Goal: Information Seeking & Learning: Learn about a topic

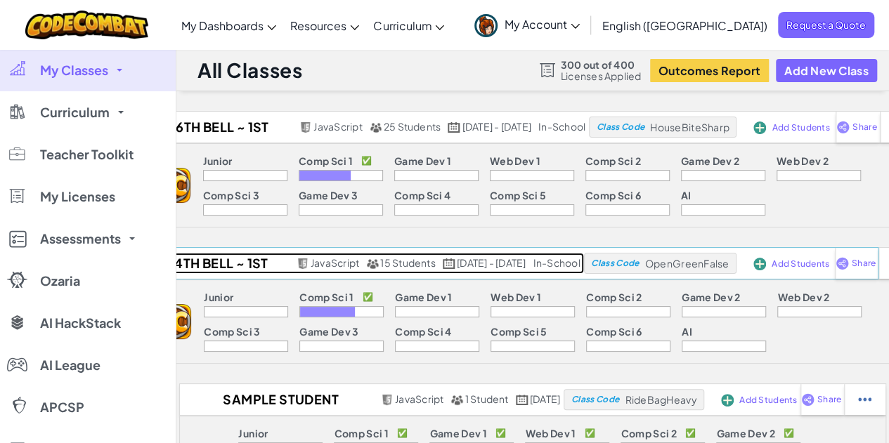
click at [206, 261] on h2 "4th Bell ~ 1st Sem 25-26" at bounding box center [218, 263] width 147 height 21
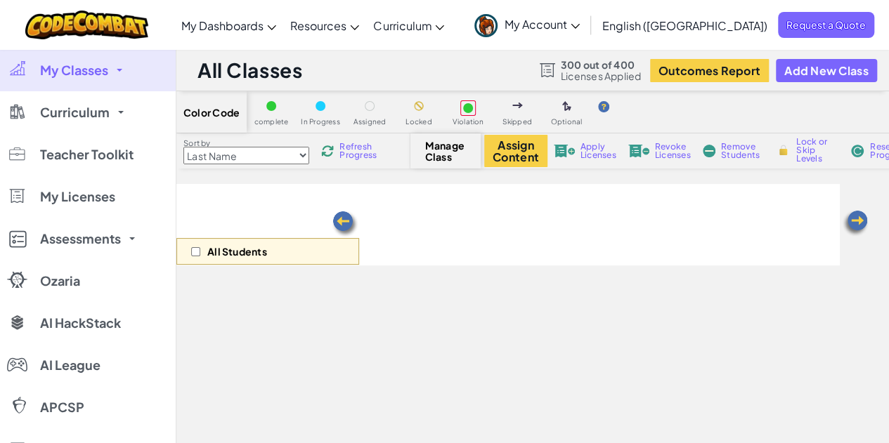
select select "560f1a9f22961295f9427742"
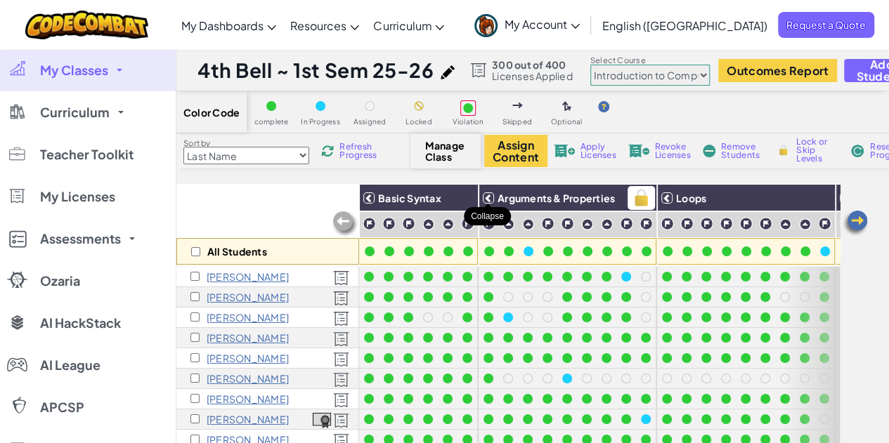
click at [489, 201] on icon at bounding box center [488, 198] width 10 height 10
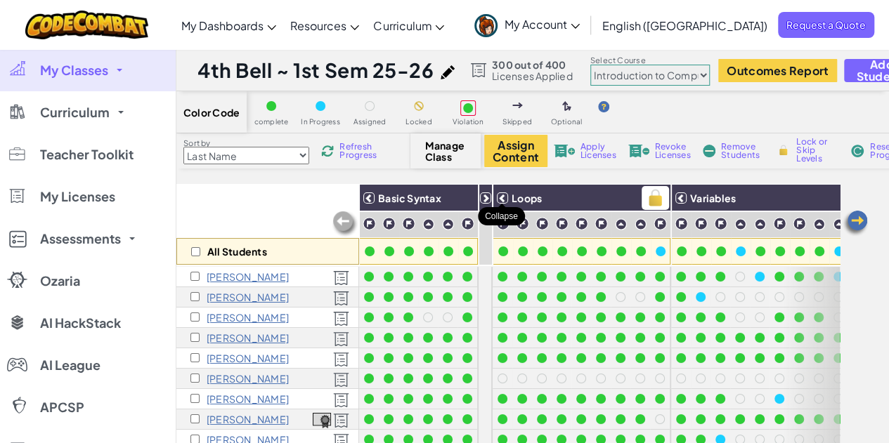
click at [504, 198] on icon at bounding box center [502, 198] width 10 height 10
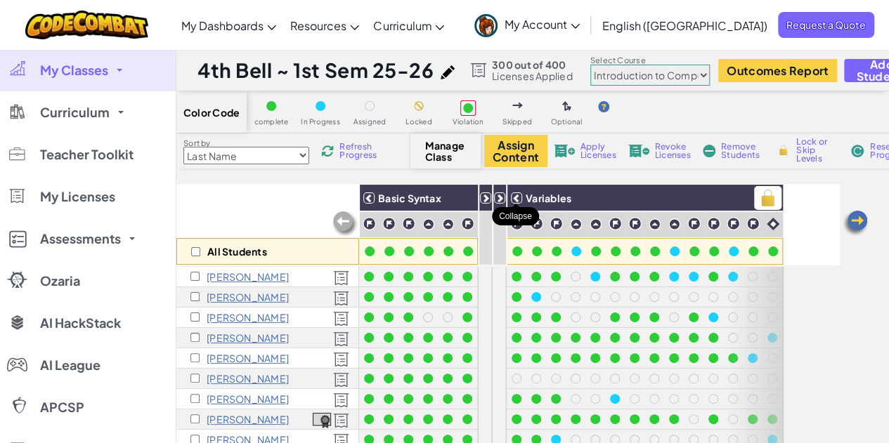
click at [511, 200] on icon at bounding box center [516, 198] width 10 height 10
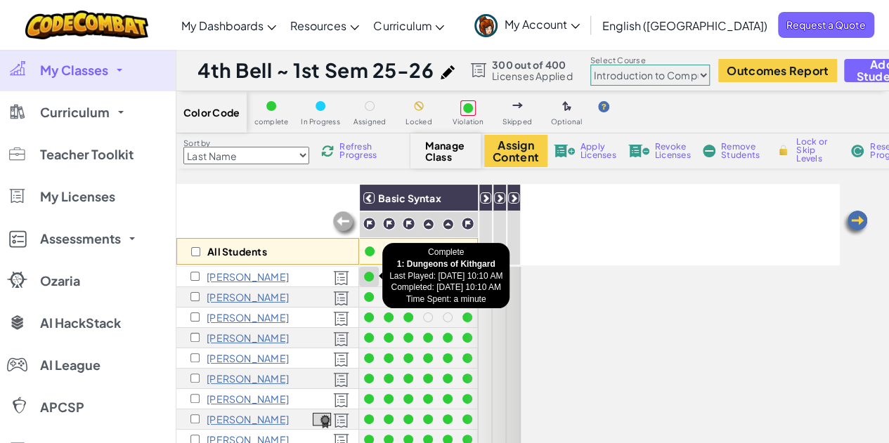
click at [367, 279] on div at bounding box center [369, 277] width 10 height 10
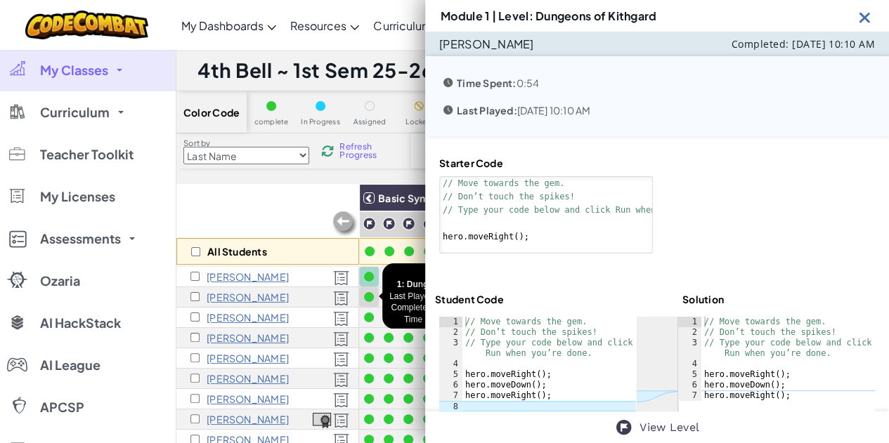
click at [369, 294] on div at bounding box center [369, 297] width 10 height 10
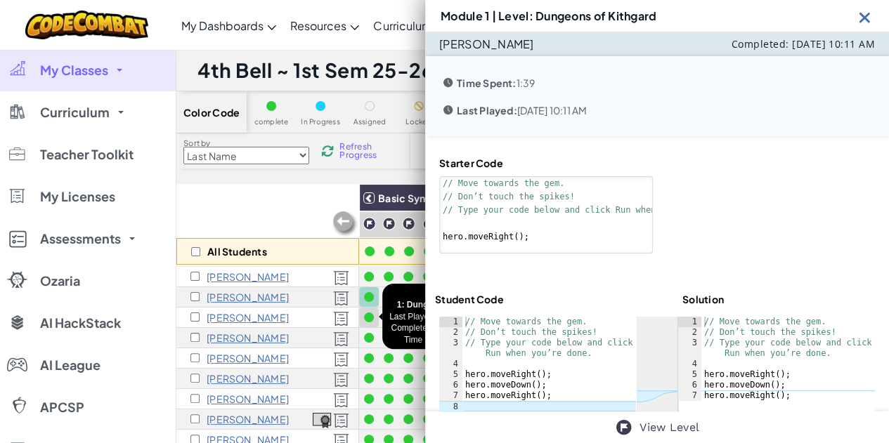
click at [369, 313] on div at bounding box center [369, 318] width 10 height 10
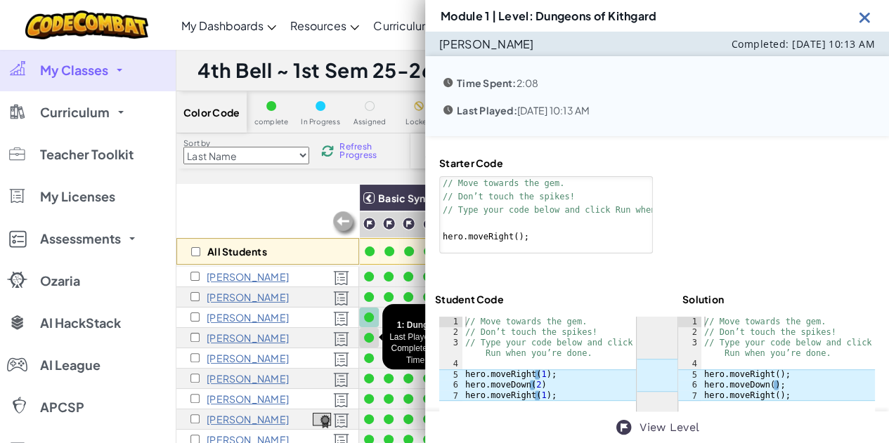
click at [365, 339] on div at bounding box center [369, 338] width 10 height 10
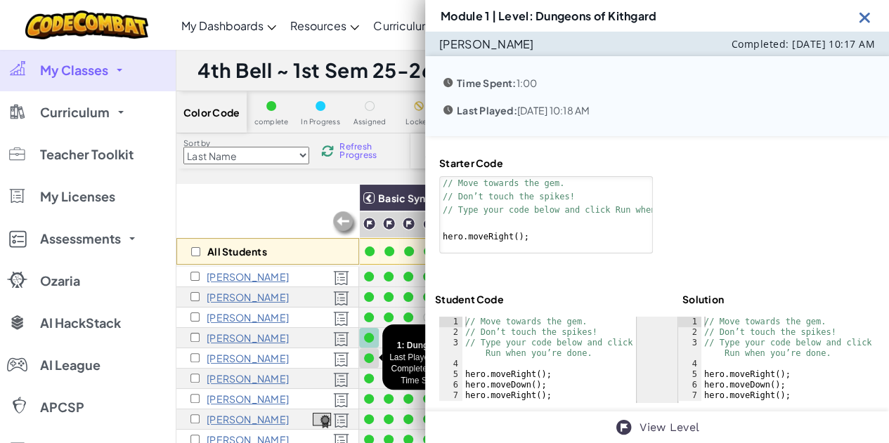
click at [369, 359] on div at bounding box center [369, 358] width 10 height 10
click at [367, 380] on div at bounding box center [369, 379] width 10 height 10
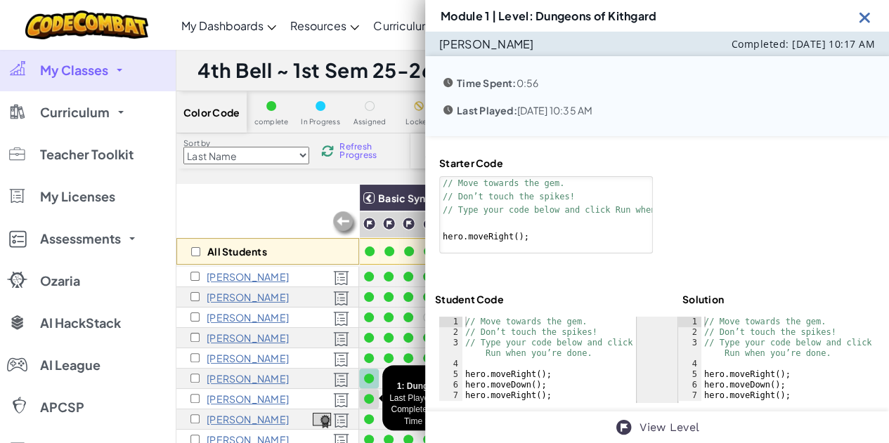
click at [371, 397] on div at bounding box center [369, 399] width 10 height 10
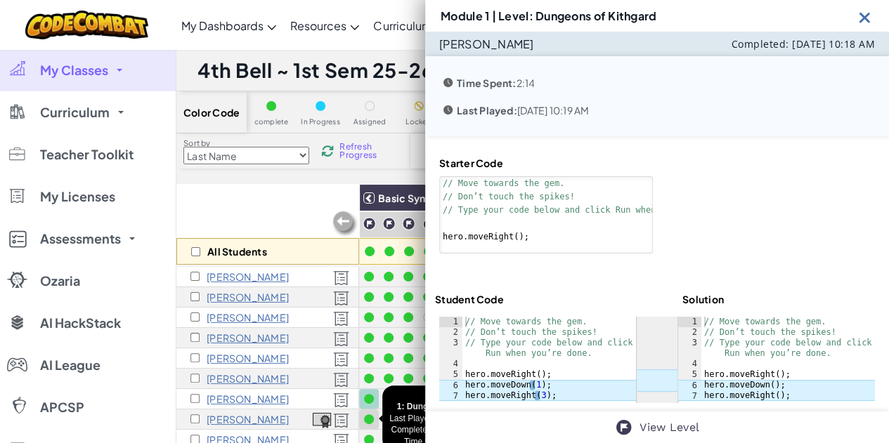
click at [370, 419] on div at bounding box center [369, 420] width 10 height 10
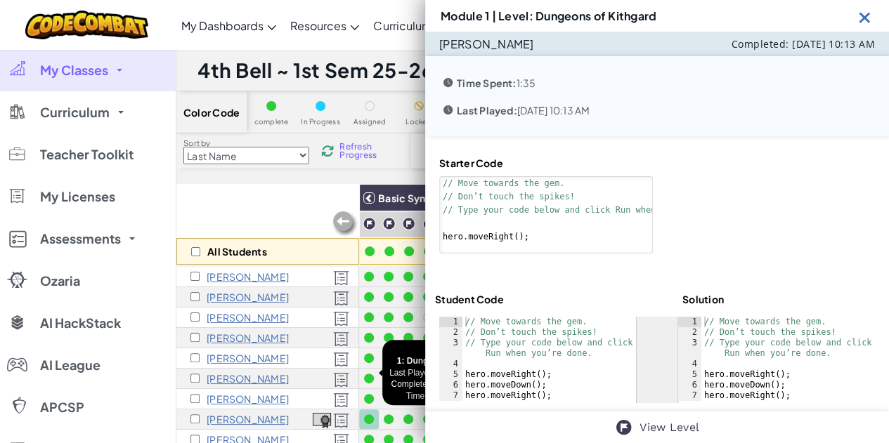
scroll to position [141, 0]
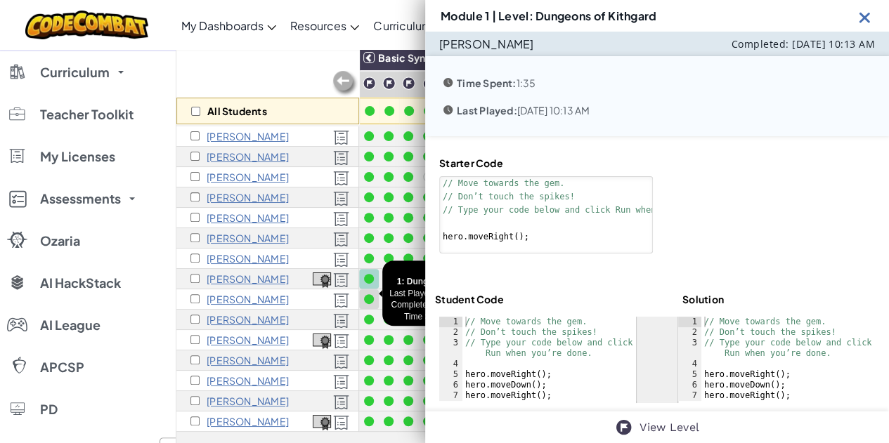
click at [371, 294] on div at bounding box center [369, 299] width 10 height 10
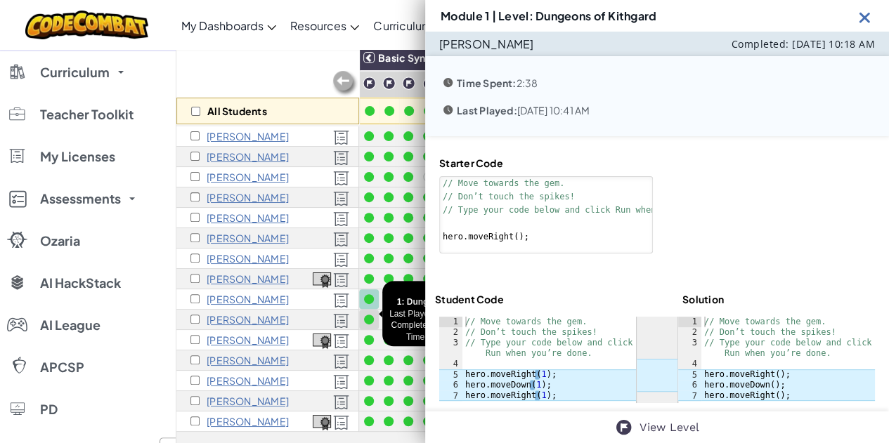
click at [372, 315] on div at bounding box center [369, 320] width 10 height 10
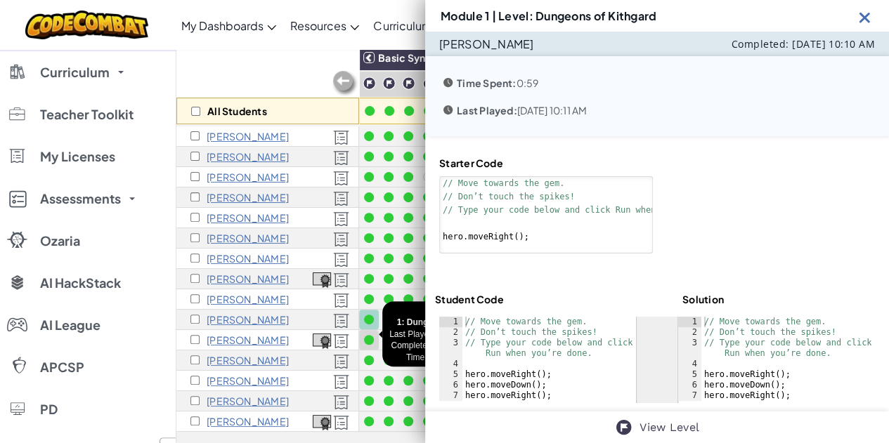
click at [370, 337] on div at bounding box center [369, 340] width 10 height 10
click at [370, 355] on div at bounding box center [369, 360] width 10 height 10
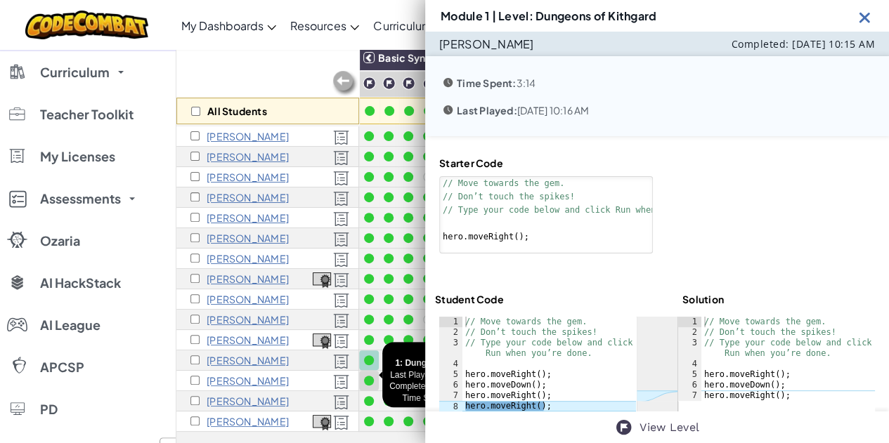
click at [370, 376] on div at bounding box center [369, 381] width 10 height 10
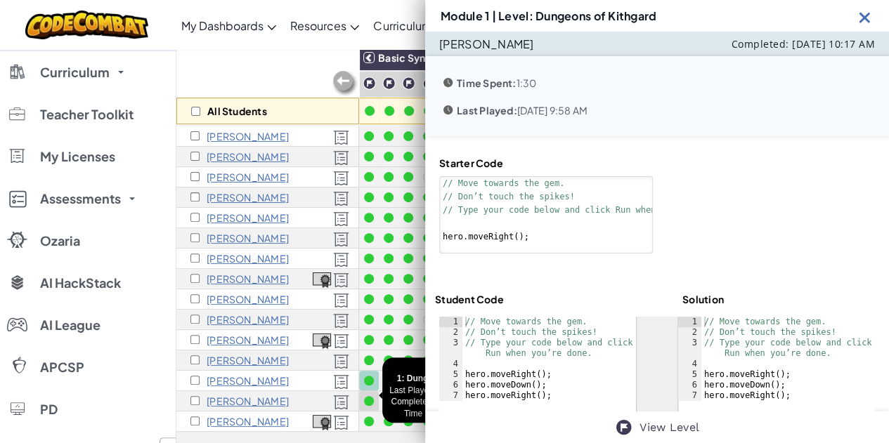
click at [369, 397] on div at bounding box center [369, 401] width 10 height 10
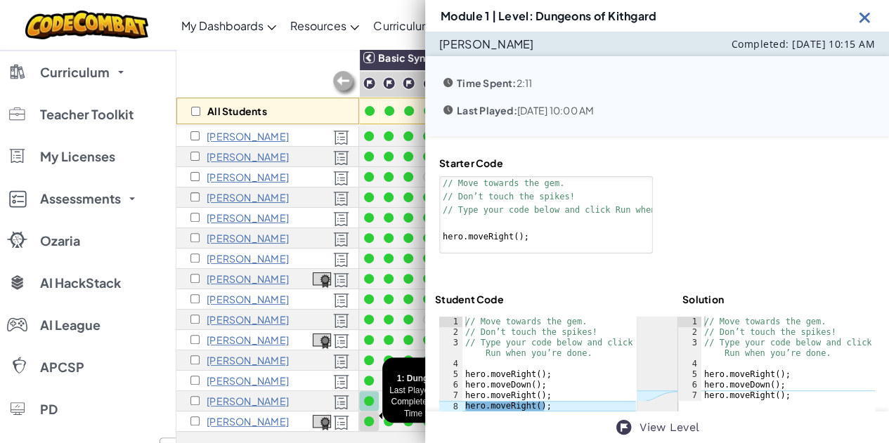
click at [367, 417] on div at bounding box center [369, 422] width 10 height 10
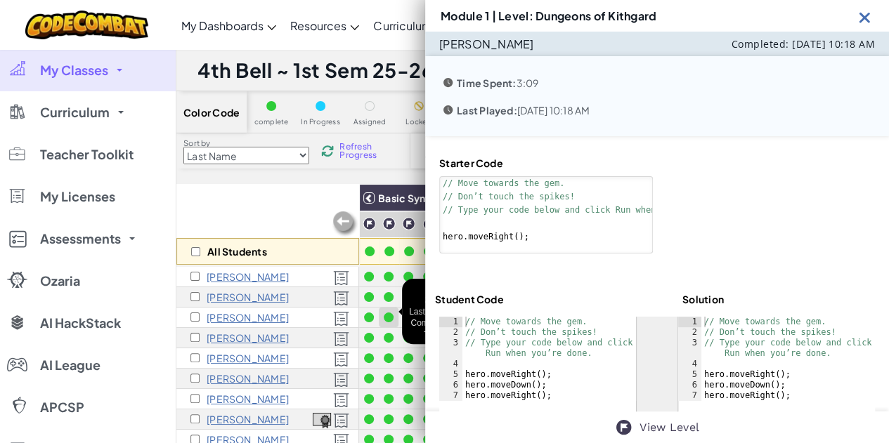
scroll to position [0, 0]
click at [386, 278] on div at bounding box center [389, 277] width 10 height 10
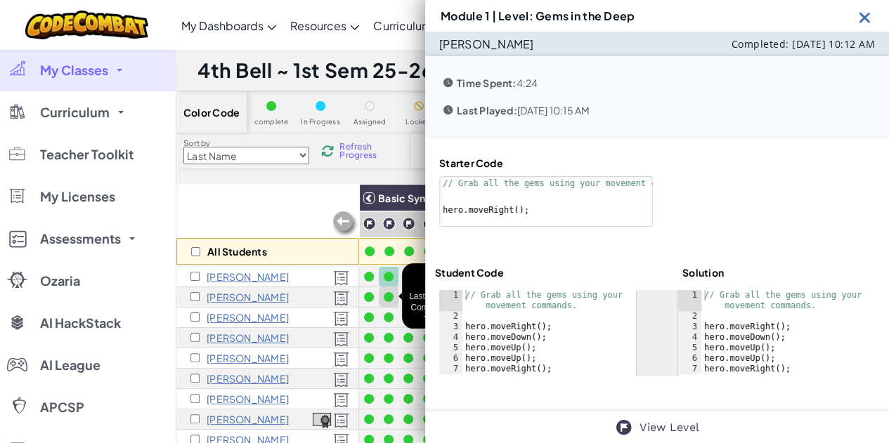
click at [388, 294] on div at bounding box center [389, 297] width 10 height 10
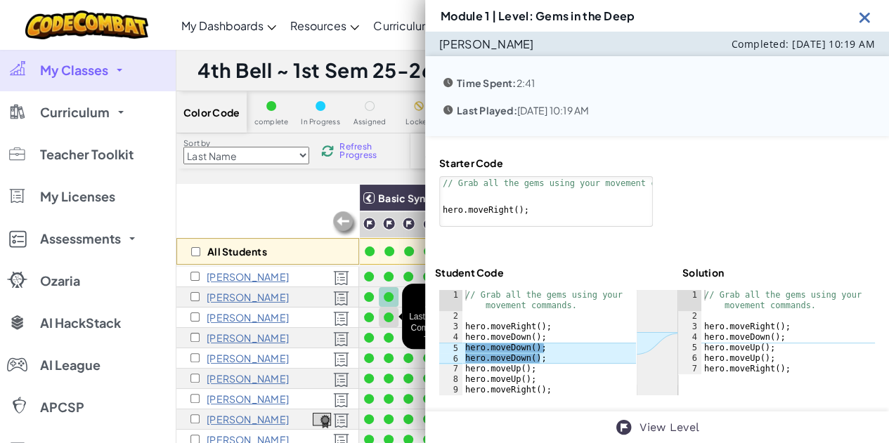
click at [392, 313] on div at bounding box center [389, 318] width 10 height 10
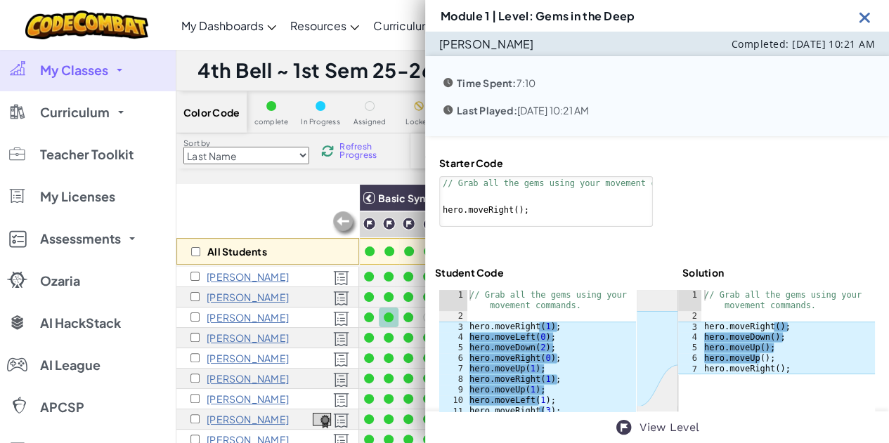
scroll to position [25, 0]
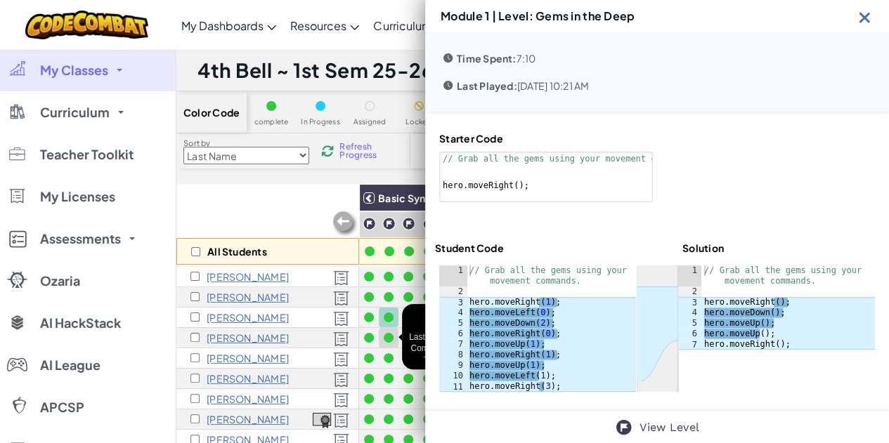
click at [390, 333] on div at bounding box center [389, 338] width 10 height 10
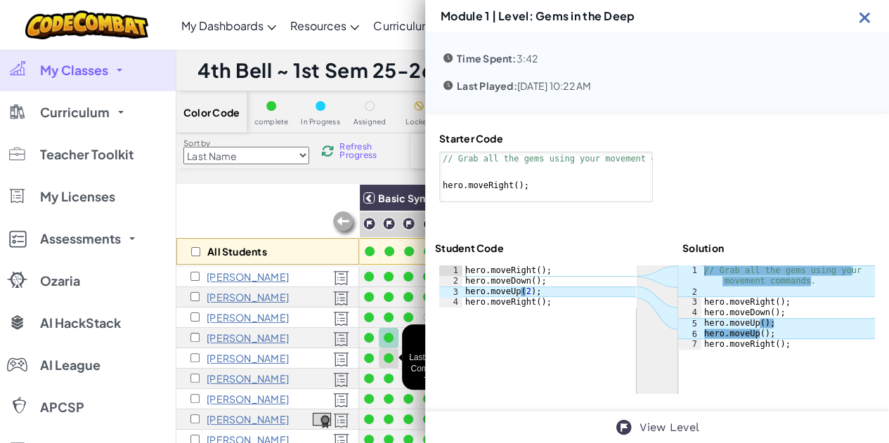
click at [391, 358] on div at bounding box center [389, 358] width 10 height 10
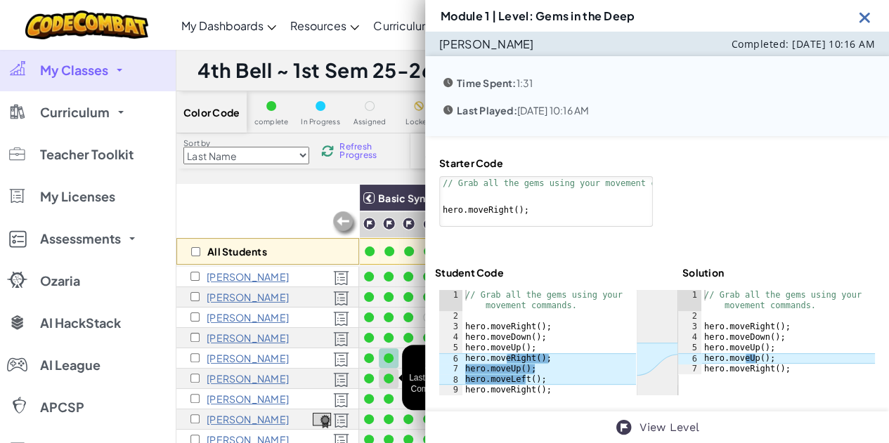
click at [389, 374] on div at bounding box center [389, 379] width 10 height 10
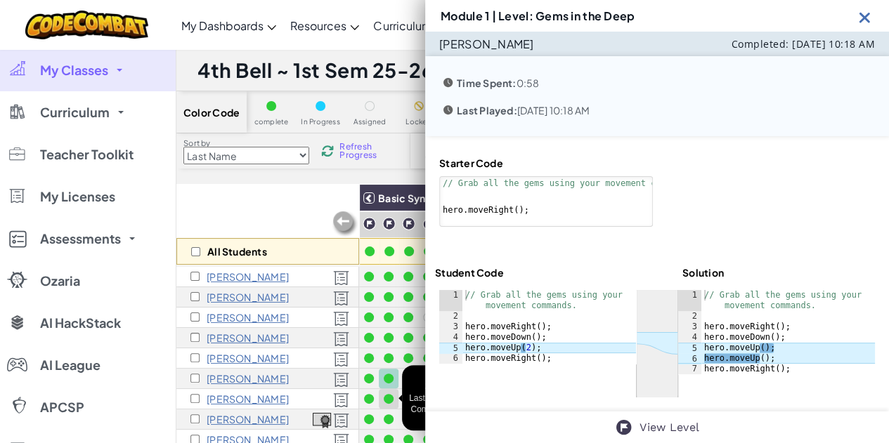
click at [392, 398] on div at bounding box center [389, 399] width 10 height 10
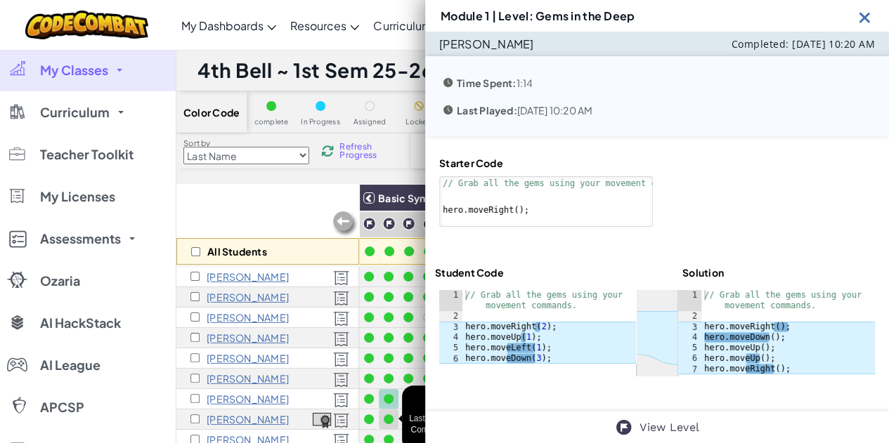
click at [385, 417] on div at bounding box center [389, 420] width 10 height 10
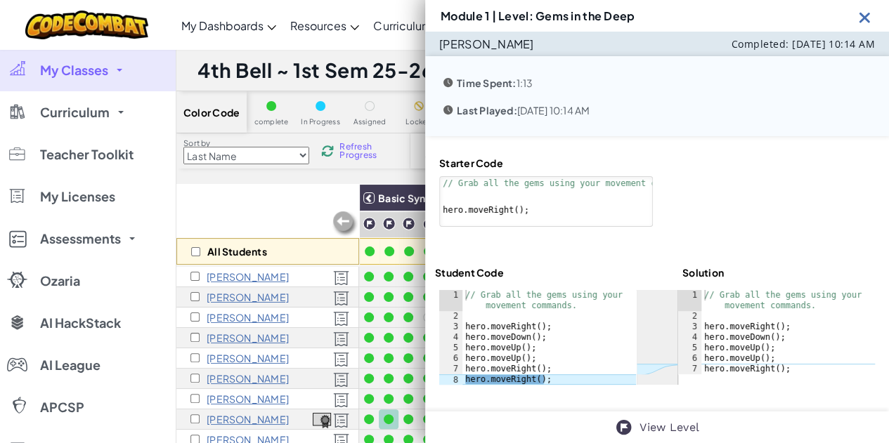
scroll to position [5, 0]
click at [386, 432] on div at bounding box center [388, 439] width 15 height 15
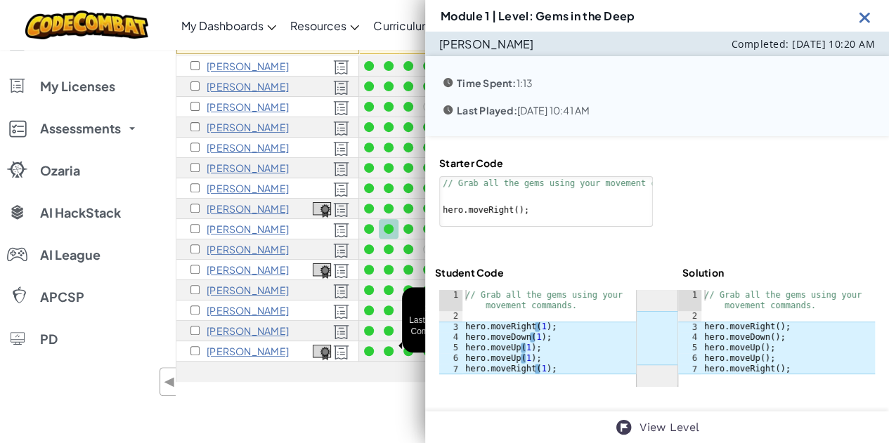
scroll to position [351, 0]
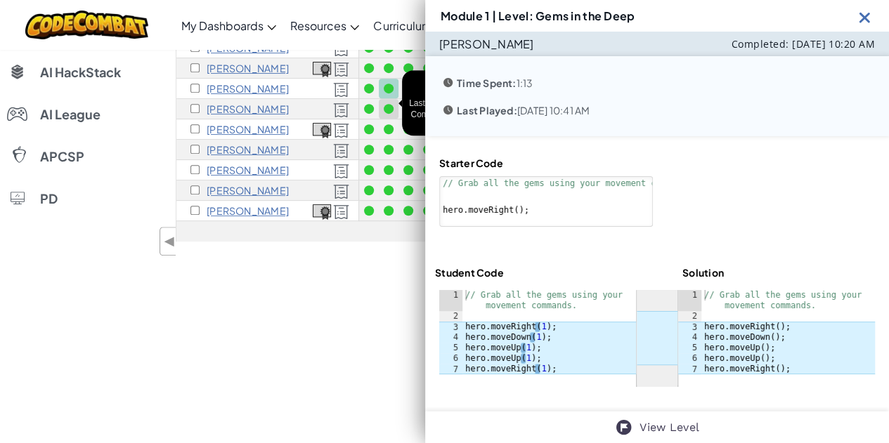
click at [388, 104] on div at bounding box center [389, 109] width 10 height 10
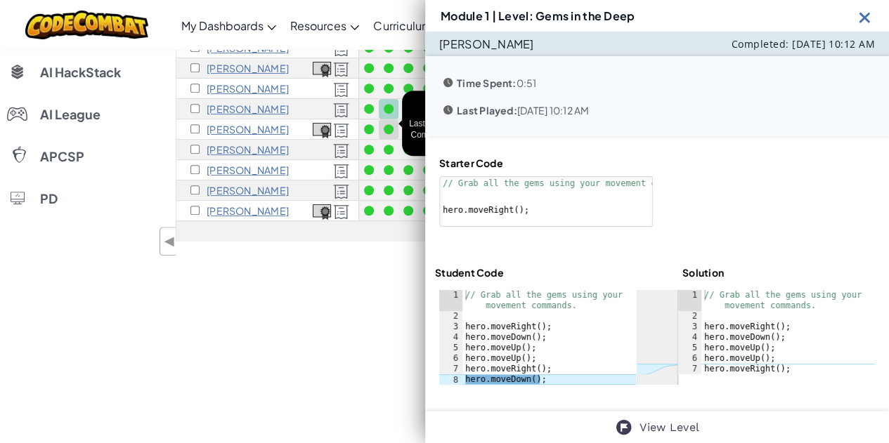
click at [388, 126] on div at bounding box center [389, 129] width 10 height 10
click at [388, 145] on div at bounding box center [389, 150] width 10 height 10
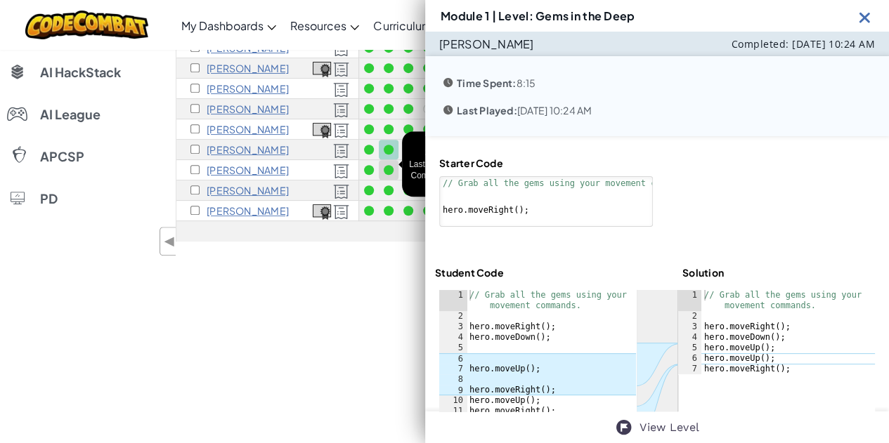
click at [388, 165] on div at bounding box center [389, 170] width 10 height 10
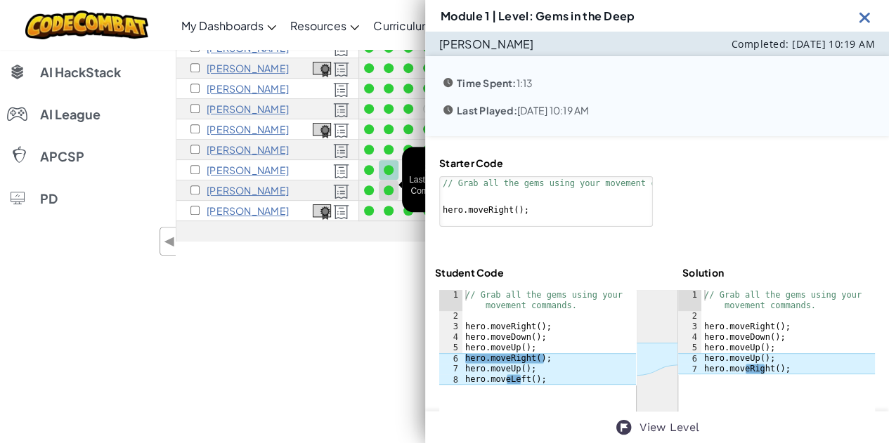
click at [388, 185] on div at bounding box center [389, 190] width 10 height 10
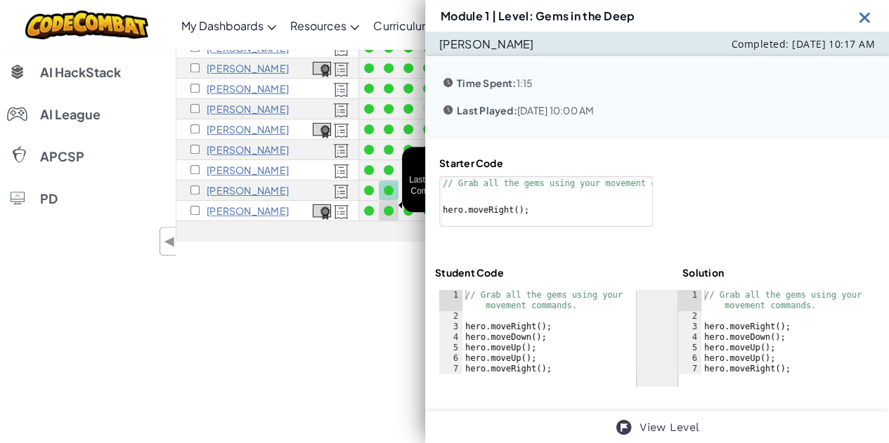
click at [388, 206] on div at bounding box center [389, 211] width 10 height 10
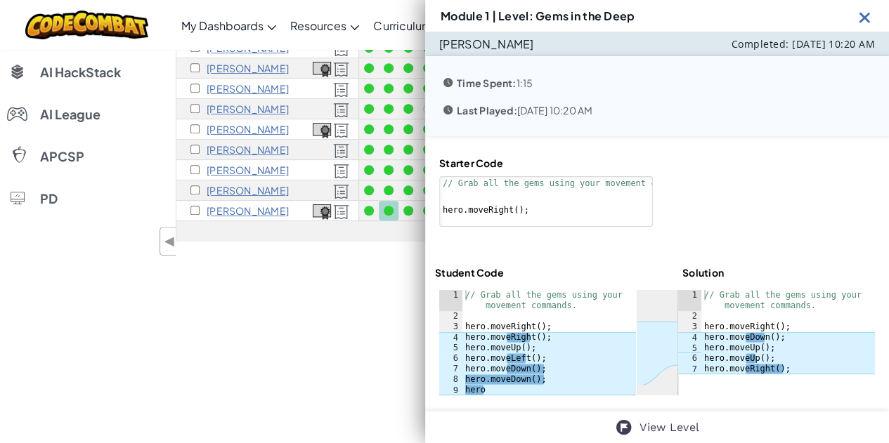
click at [861, 15] on img at bounding box center [865, 17] width 18 height 18
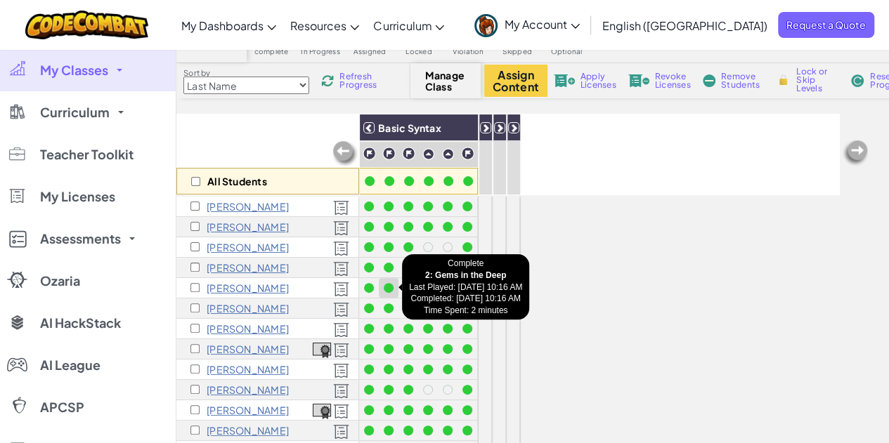
scroll to position [0, 0]
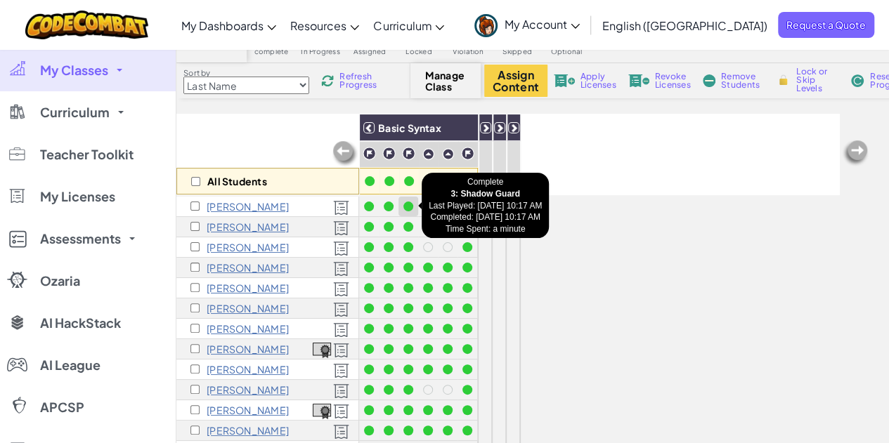
click at [409, 203] on div at bounding box center [408, 207] width 10 height 10
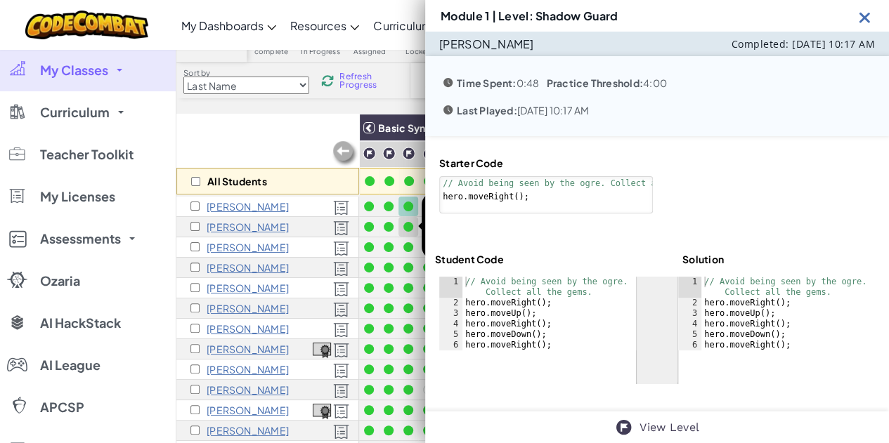
click at [409, 223] on div at bounding box center [408, 227] width 10 height 10
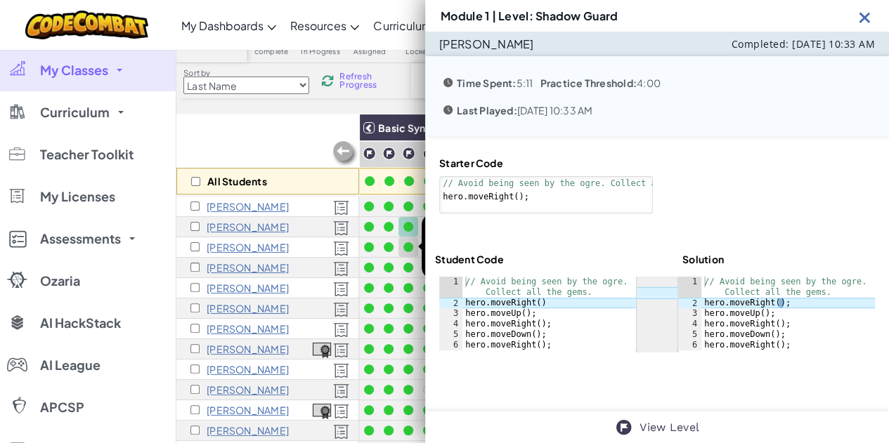
click at [409, 247] on div at bounding box center [408, 247] width 10 height 10
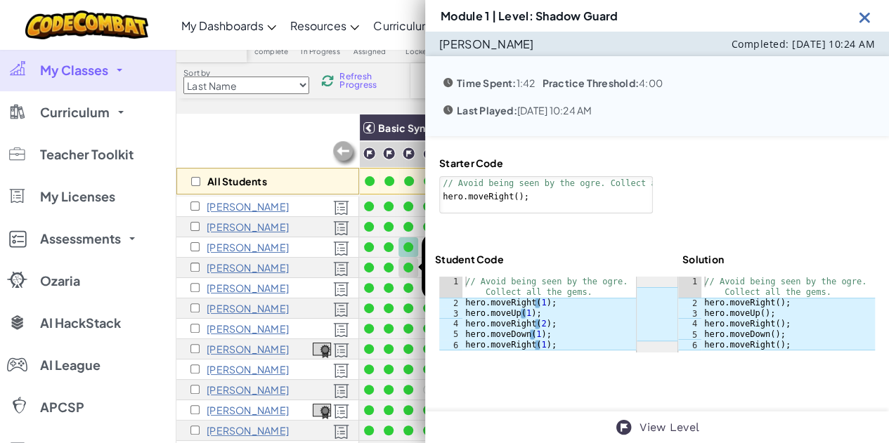
click at [412, 269] on div at bounding box center [407, 267] width 15 height 15
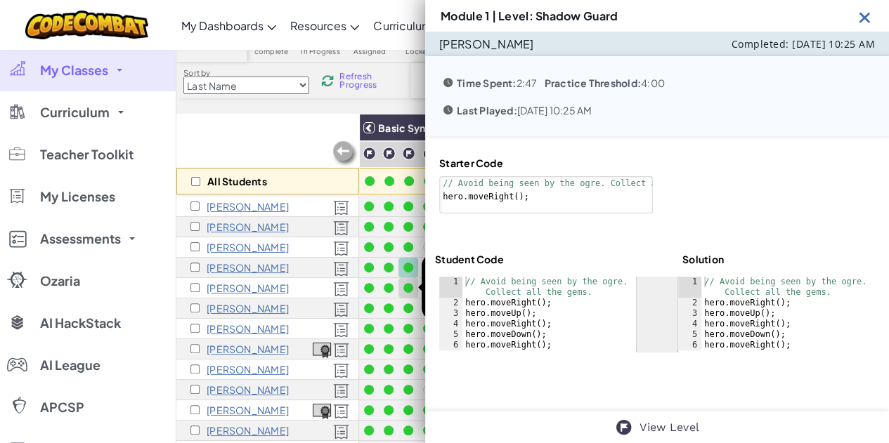
click at [410, 287] on div at bounding box center [408, 288] width 10 height 10
click at [407, 308] on div at bounding box center [408, 309] width 10 height 10
click at [406, 324] on div at bounding box center [408, 329] width 10 height 10
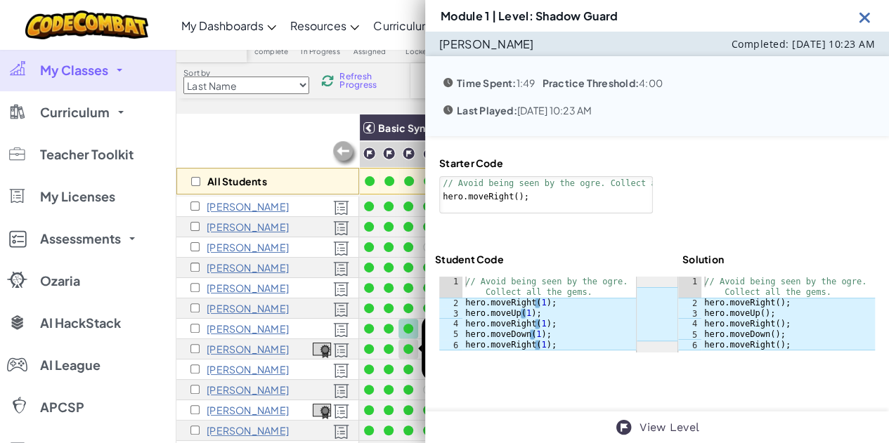
click at [407, 349] on div at bounding box center [408, 349] width 10 height 10
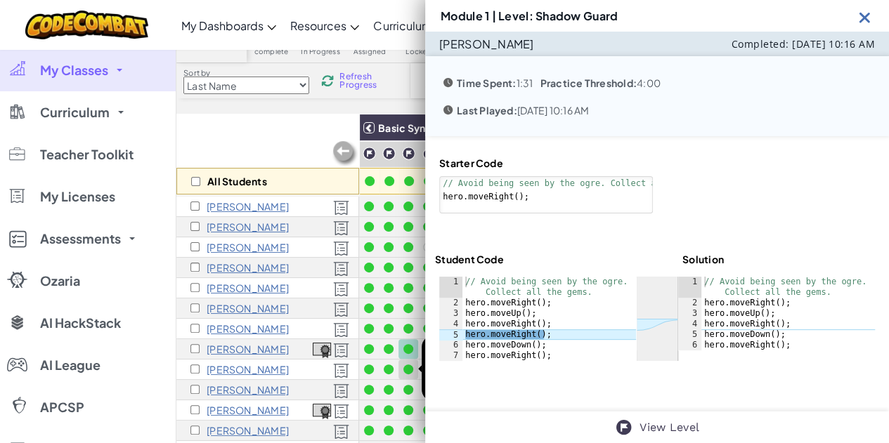
click at [407, 367] on div at bounding box center [408, 370] width 10 height 10
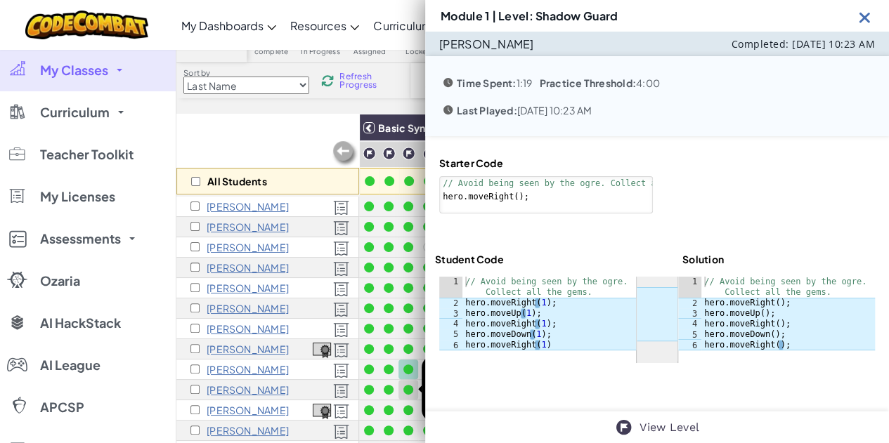
click at [408, 387] on div at bounding box center [408, 390] width 10 height 10
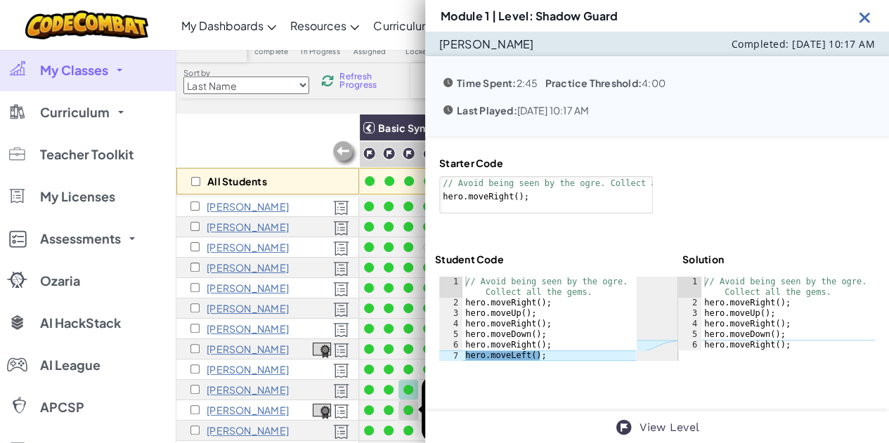
click at [407, 407] on div at bounding box center [408, 410] width 10 height 10
click at [406, 432] on div at bounding box center [408, 431] width 10 height 10
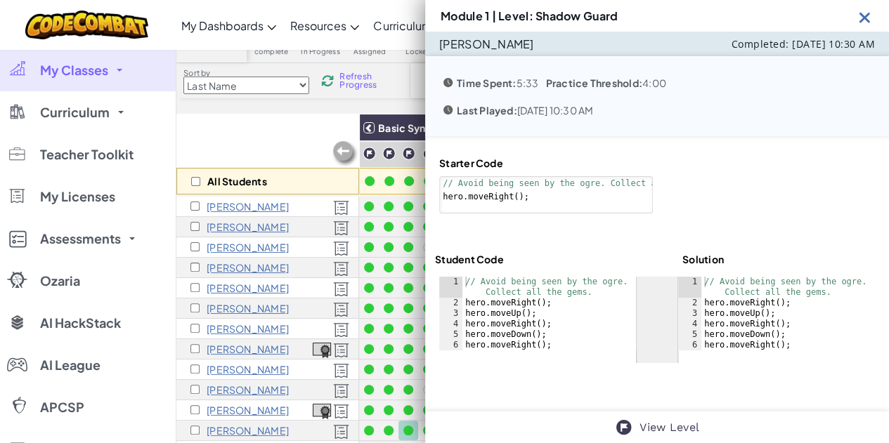
scroll to position [281, 0]
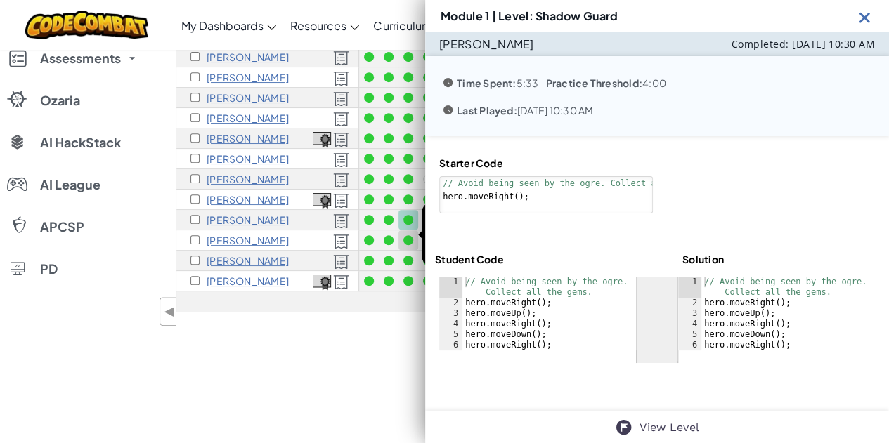
click at [410, 235] on div at bounding box center [408, 240] width 10 height 10
click at [407, 256] on div at bounding box center [408, 261] width 10 height 10
click at [404, 276] on div at bounding box center [408, 281] width 10 height 10
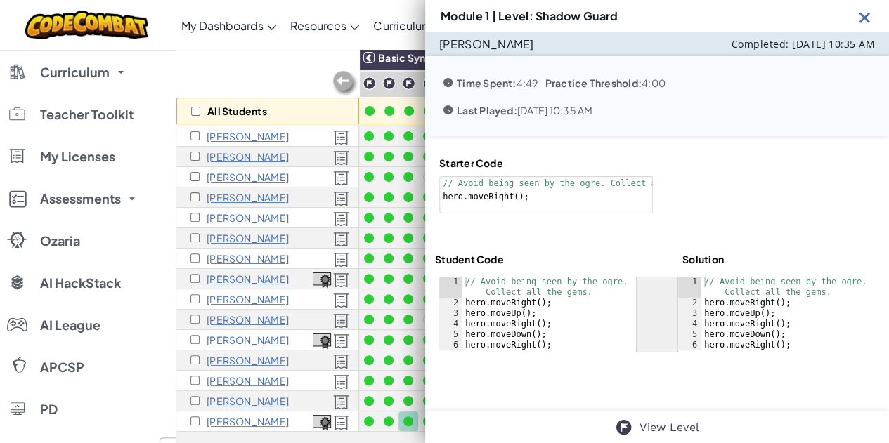
scroll to position [0, 0]
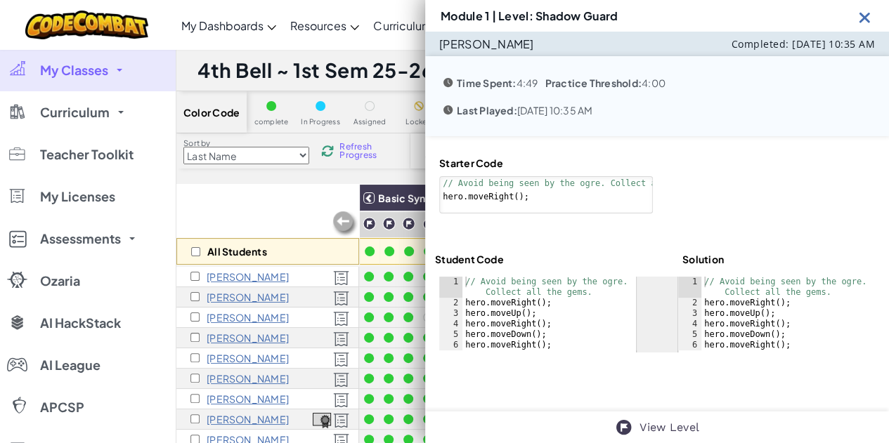
click at [864, 22] on img at bounding box center [865, 17] width 18 height 18
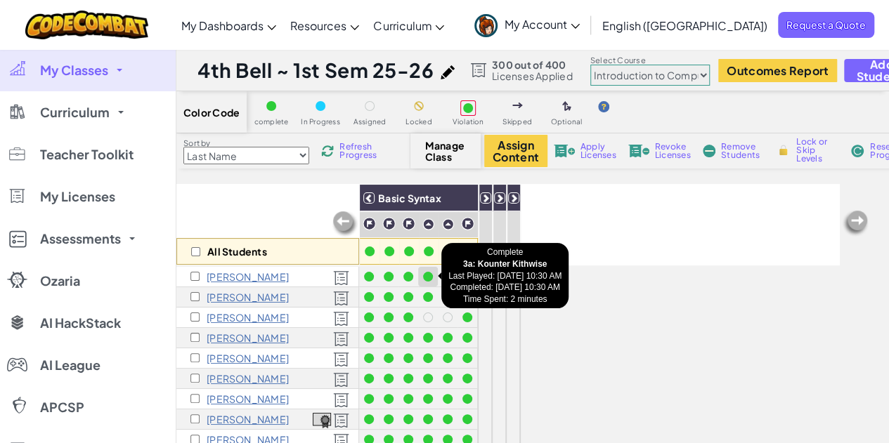
click at [430, 276] on div at bounding box center [428, 277] width 10 height 10
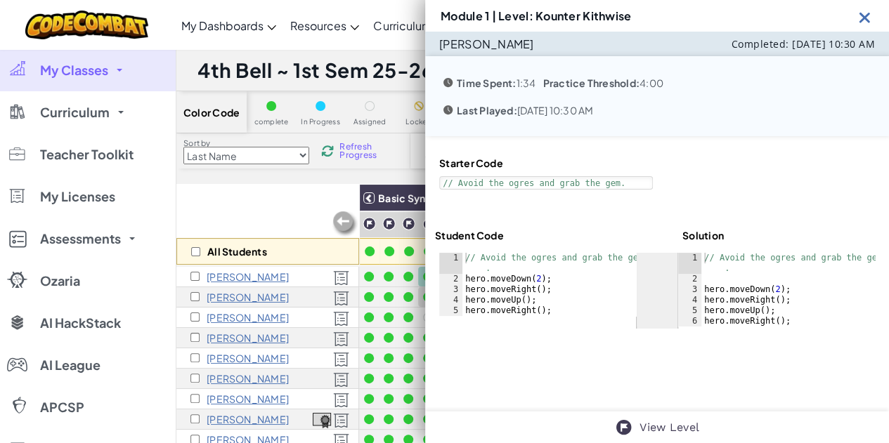
click at [422, 300] on div at bounding box center [427, 296] width 15 height 15
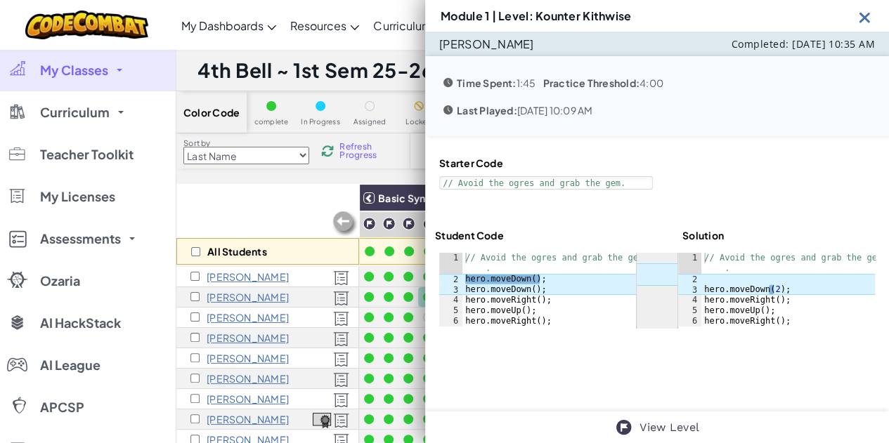
click at [425, 320] on div "Starter Code 1 // Avoid the ogres and grab the gem. ההההההההההההההההההההההההההה…" at bounding box center [657, 242] width 464 height 213
click at [423, 317] on div at bounding box center [428, 318] width 10 height 10
click at [422, 313] on div at bounding box center [427, 317] width 15 height 15
click at [420, 315] on div at bounding box center [427, 317] width 15 height 15
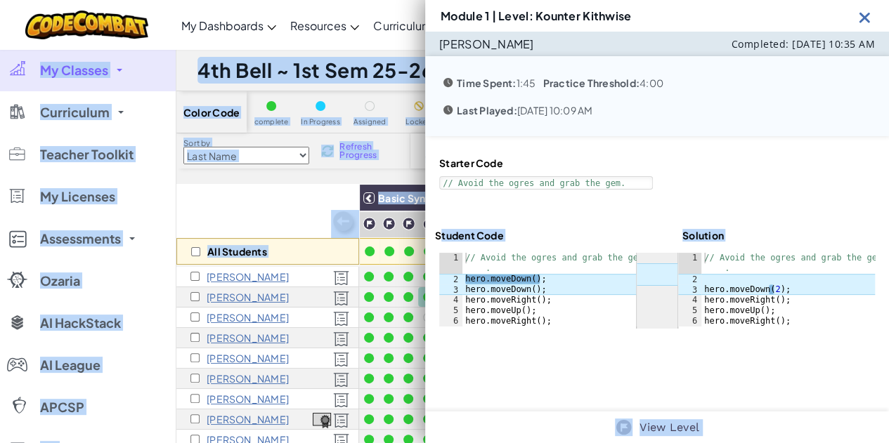
drag, startPoint x: 423, startPoint y: 202, endPoint x: 443, endPoint y: 204, distance: 19.8
click at [443, 204] on div "Module 1 | Level: Kounter Kithwise [PERSON_NAME] Completed: [DATE] 10:35 AM Tim…" at bounding box center [444, 321] width 889 height 544
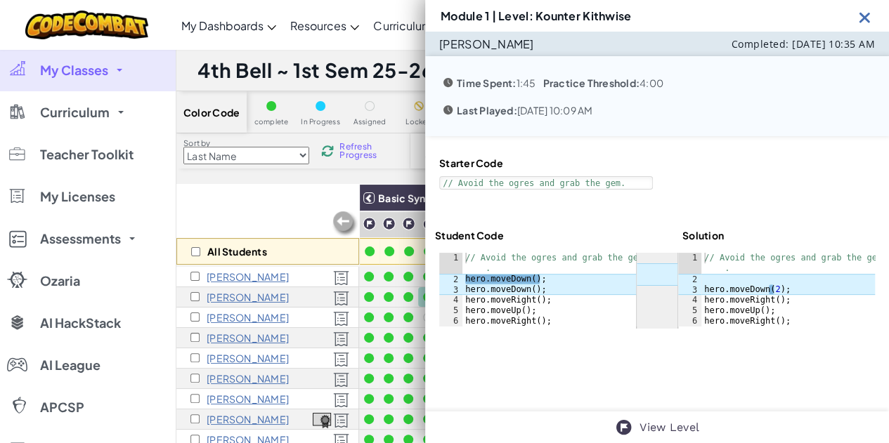
click at [435, 171] on div "Starter Code 1 // Avoid the ogres and grab the gem. ההההההההההההההההההההההההההה…" at bounding box center [657, 172] width 444 height 41
click at [869, 15] on img at bounding box center [865, 17] width 18 height 18
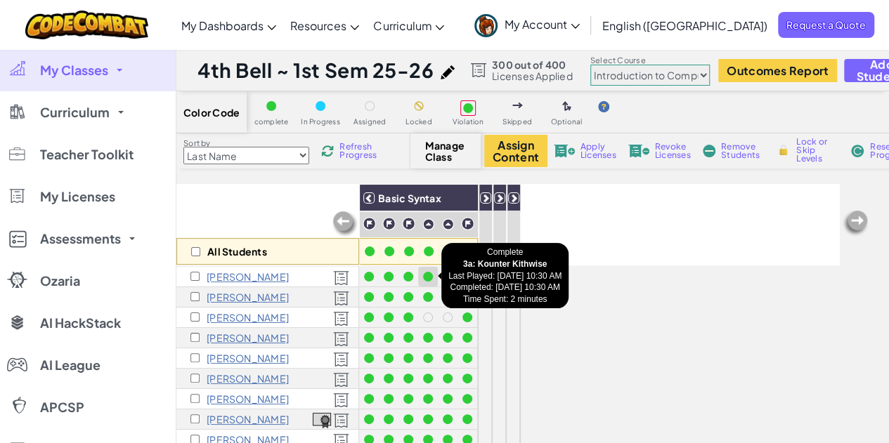
click at [429, 273] on div at bounding box center [428, 277] width 10 height 10
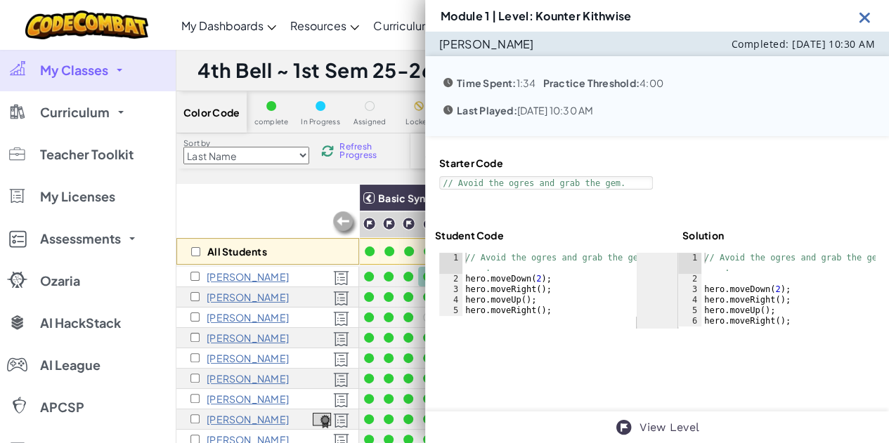
click at [867, 13] on img at bounding box center [865, 17] width 18 height 18
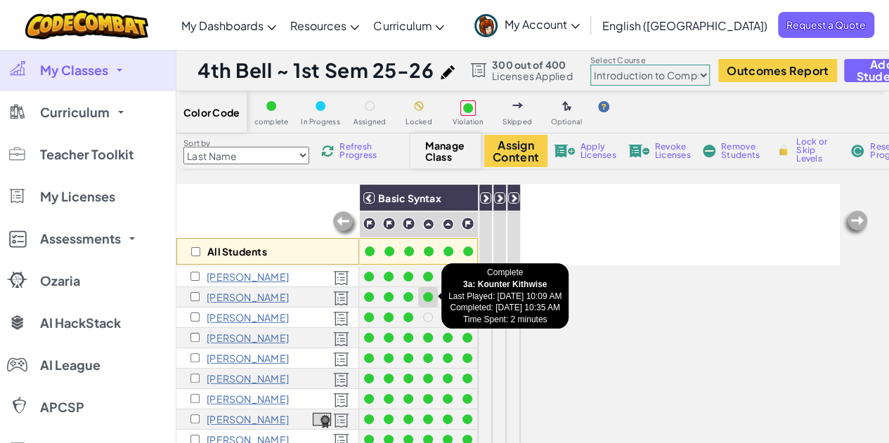
click at [431, 299] on div at bounding box center [428, 297] width 10 height 10
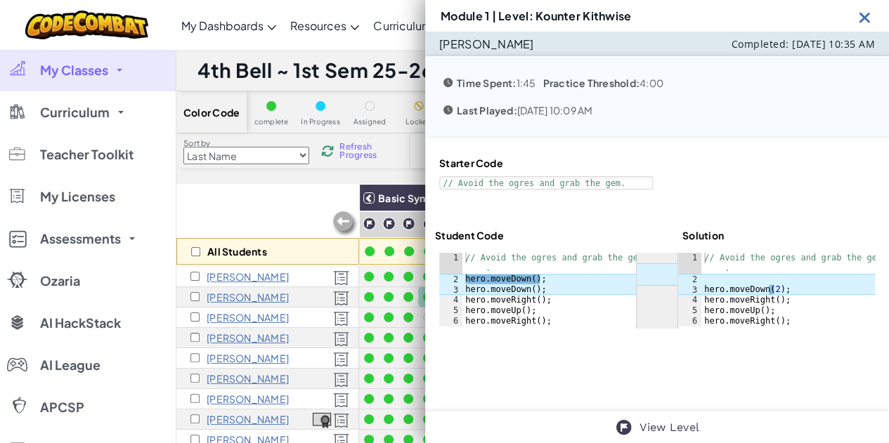
click at [871, 21] on img at bounding box center [865, 17] width 18 height 18
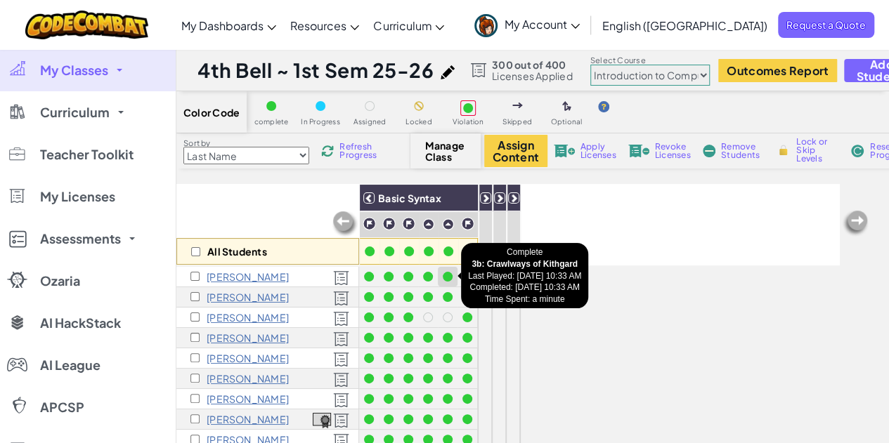
click at [448, 275] on div at bounding box center [448, 277] width 10 height 10
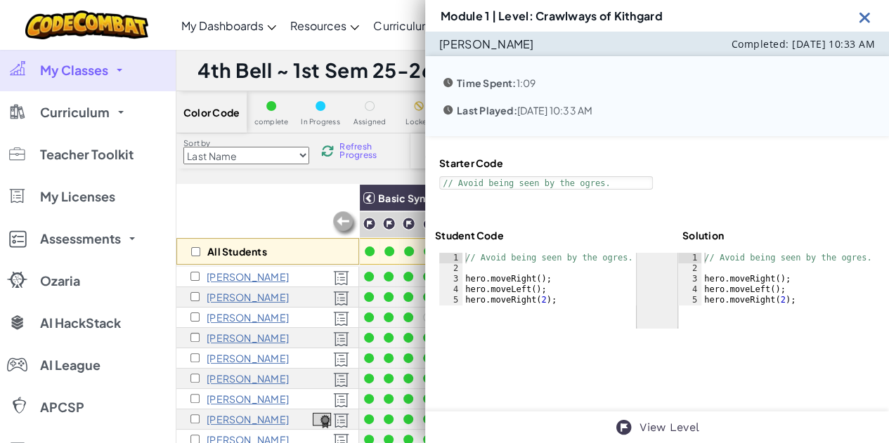
click at [871, 19] on img at bounding box center [865, 17] width 18 height 18
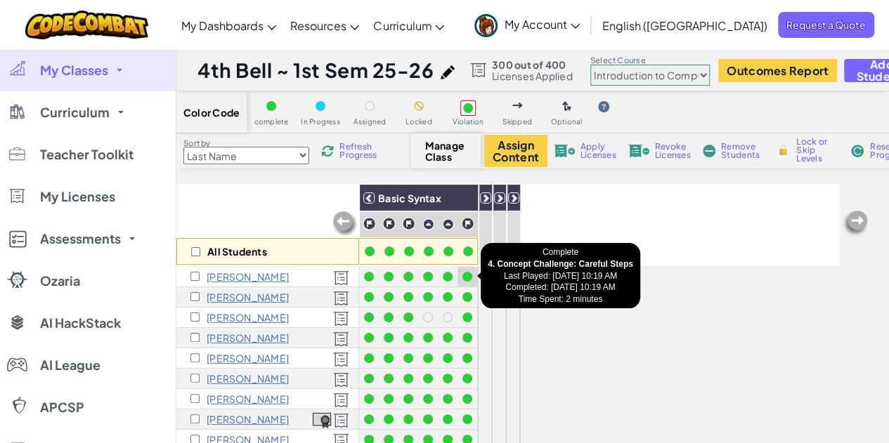
click at [472, 274] on div at bounding box center [466, 276] width 15 height 15
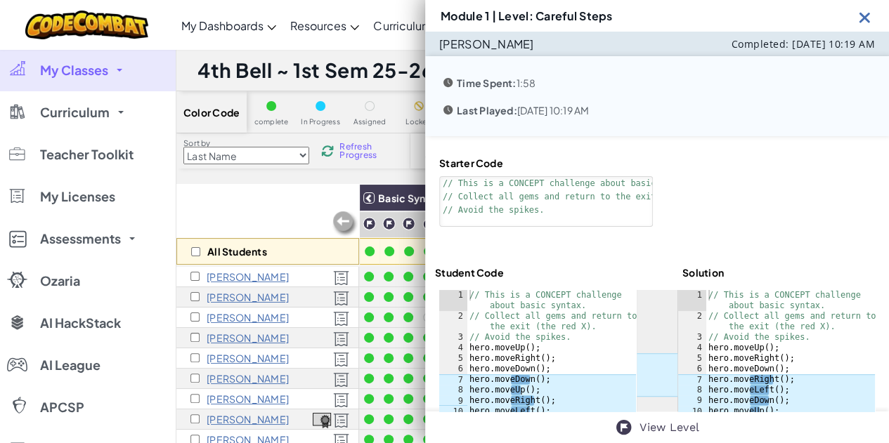
click at [863, 15] on img at bounding box center [865, 17] width 18 height 18
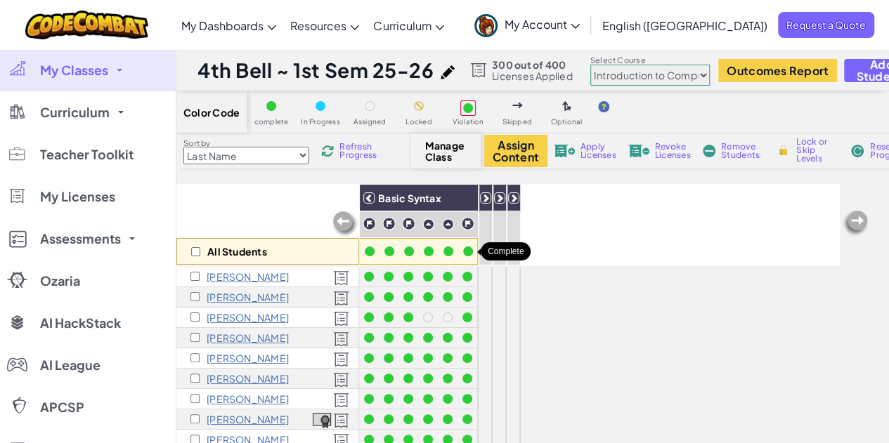
click at [466, 252] on div at bounding box center [468, 252] width 10 height 10
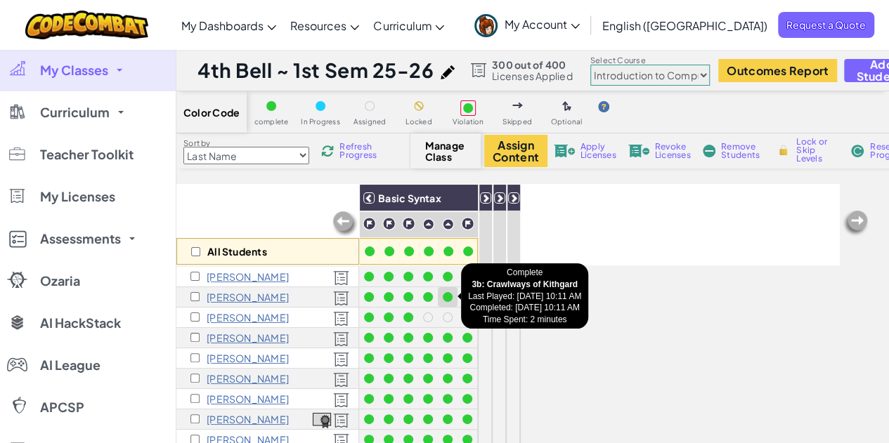
click at [447, 298] on div at bounding box center [448, 297] width 10 height 10
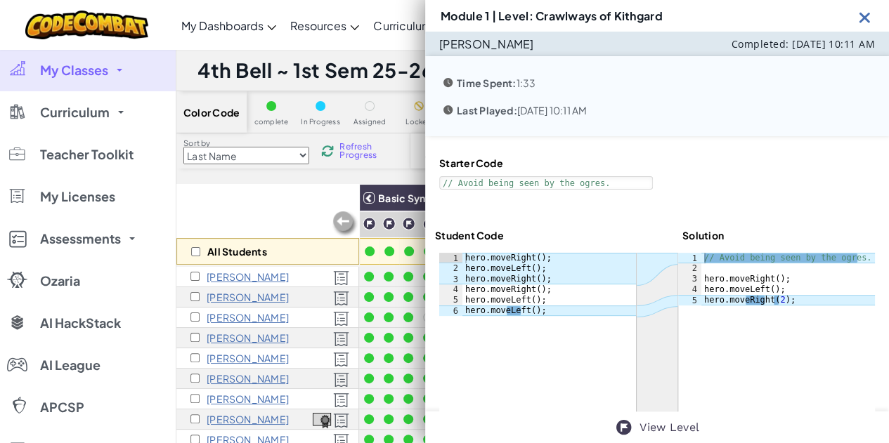
click at [864, 25] on img at bounding box center [865, 17] width 18 height 18
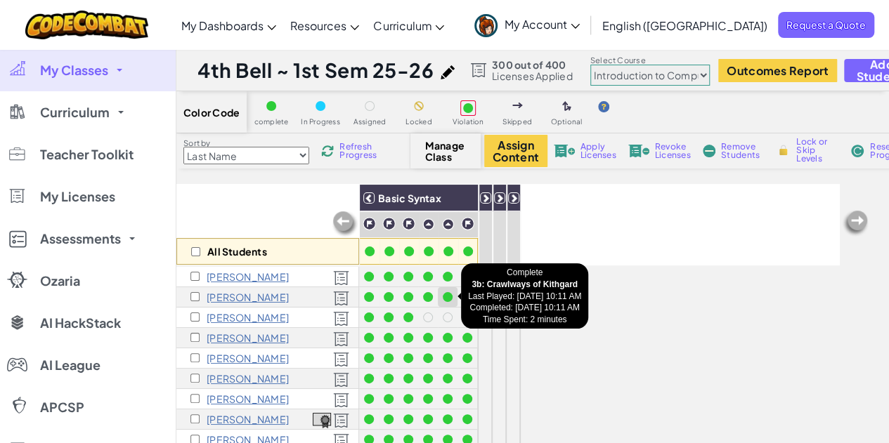
click at [446, 294] on div at bounding box center [448, 297] width 10 height 10
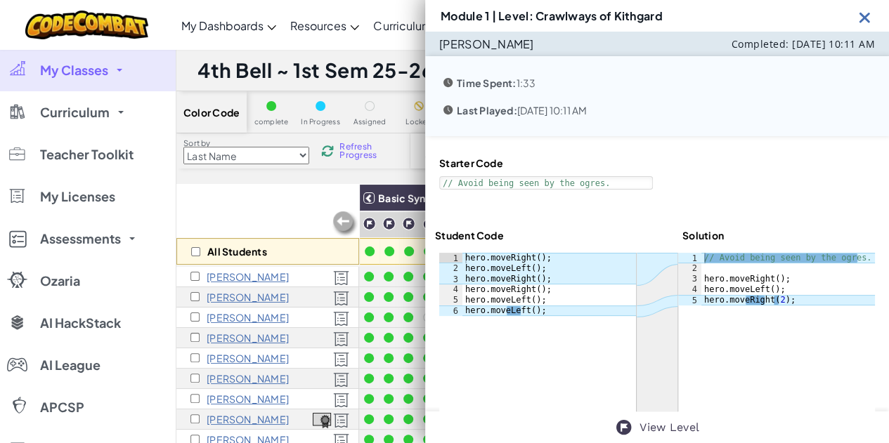
click at [863, 18] on img at bounding box center [865, 17] width 18 height 18
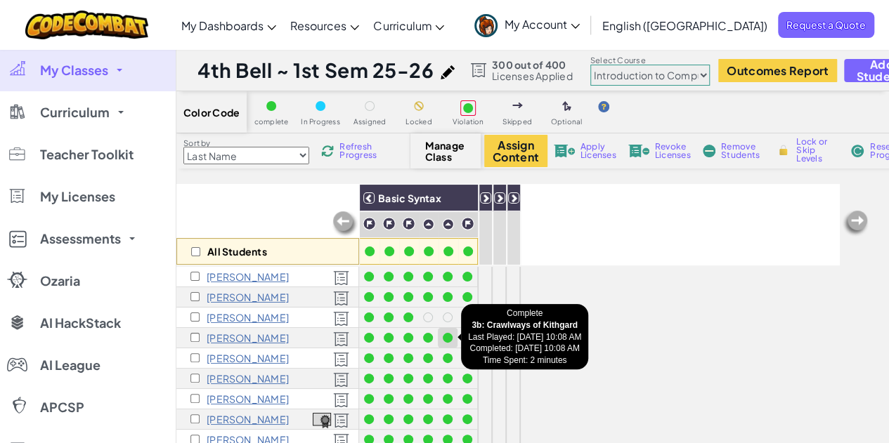
click at [447, 334] on div at bounding box center [448, 338] width 10 height 10
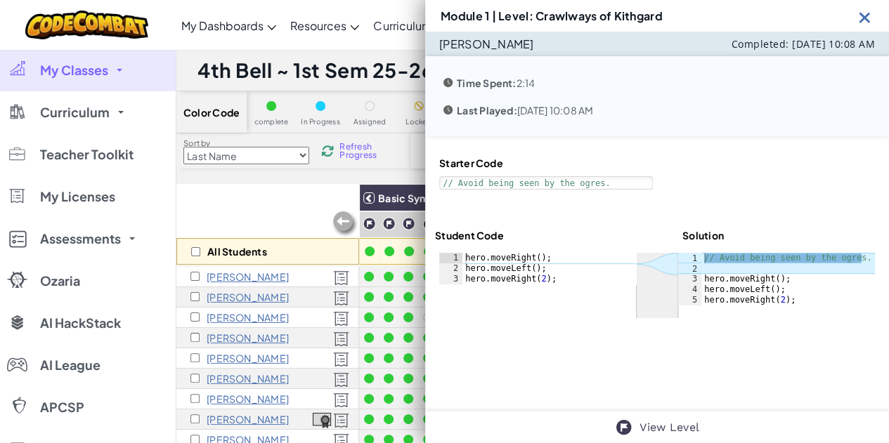
click at [870, 16] on img at bounding box center [865, 17] width 18 height 18
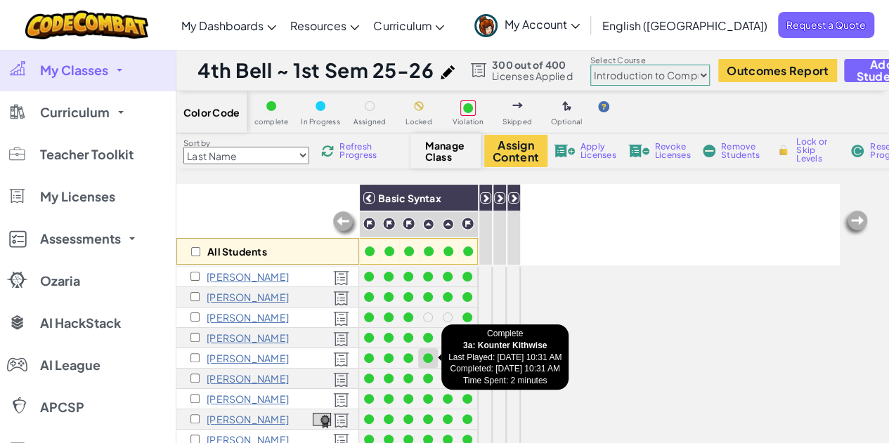
click at [430, 358] on div at bounding box center [428, 358] width 10 height 10
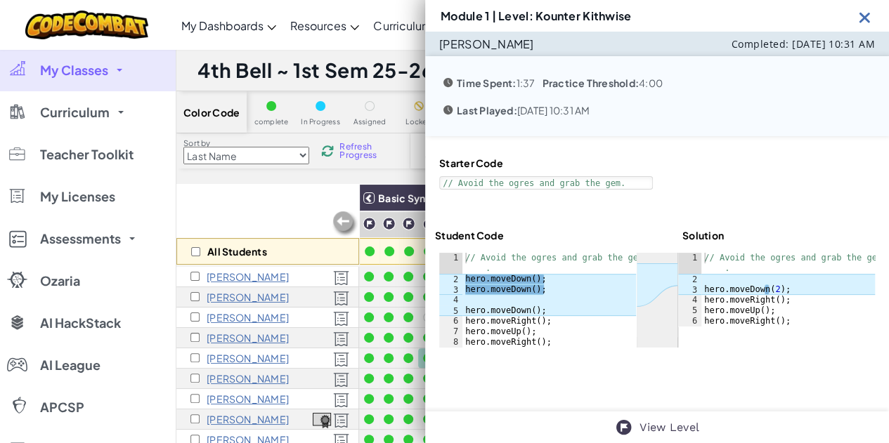
click at [866, 17] on img at bounding box center [865, 17] width 18 height 18
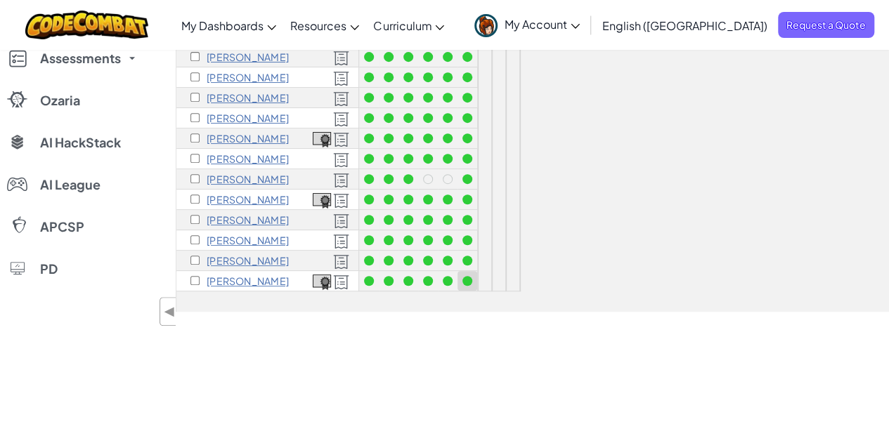
scroll to position [351, 0]
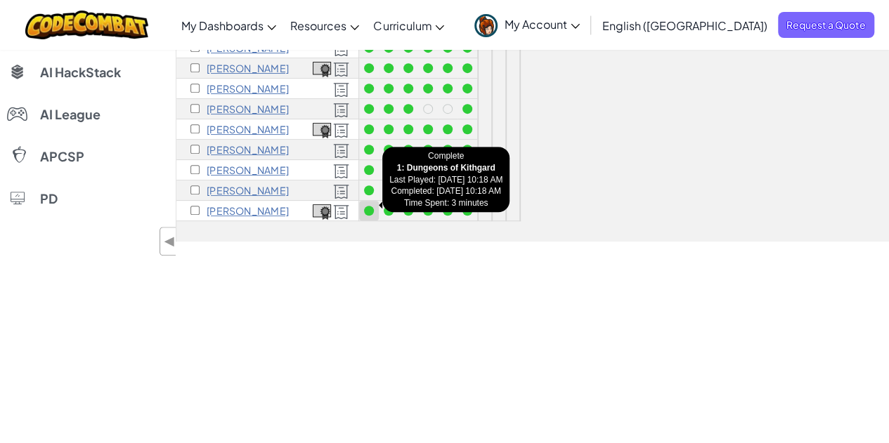
click at [367, 206] on div at bounding box center [369, 211] width 10 height 10
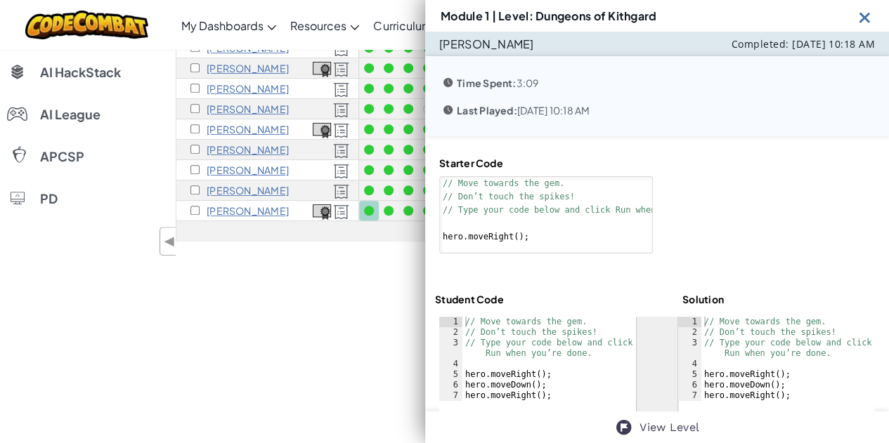
click at [867, 15] on img at bounding box center [865, 17] width 18 height 18
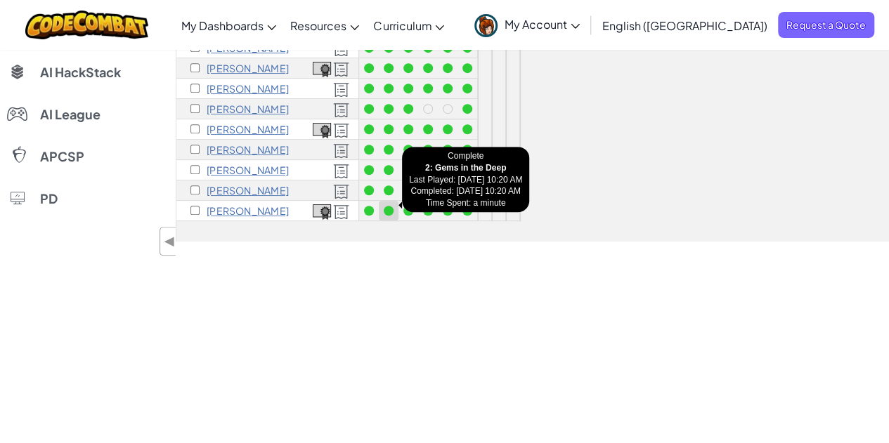
click at [393, 207] on div at bounding box center [388, 210] width 15 height 15
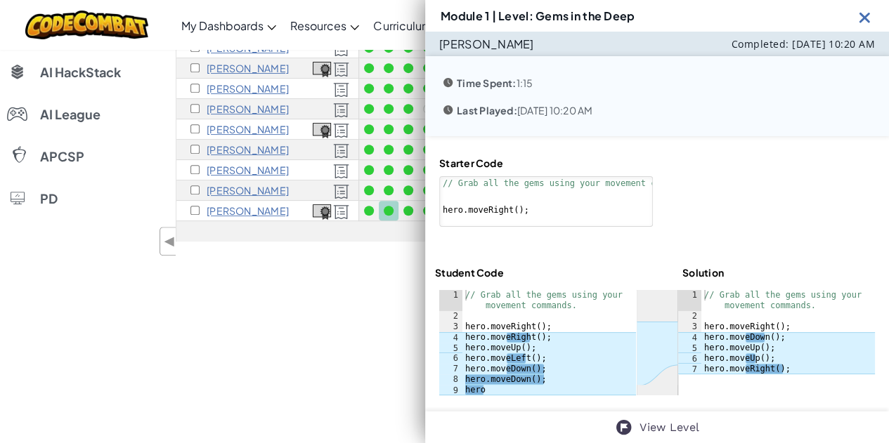
click at [863, 17] on img at bounding box center [865, 17] width 18 height 18
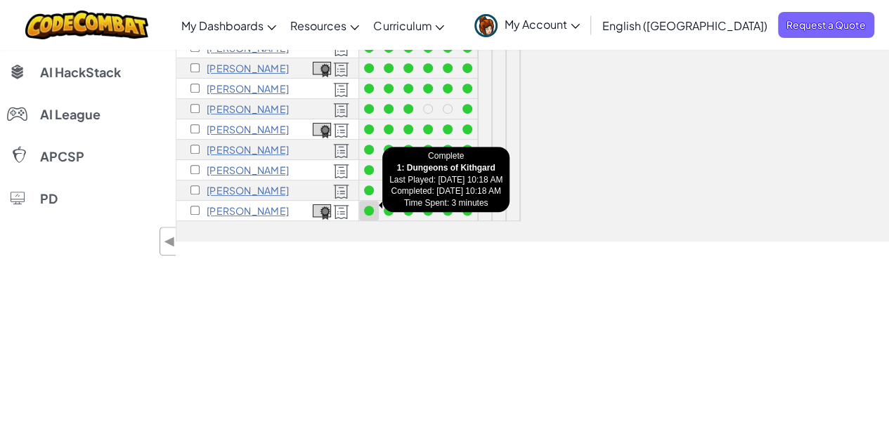
click at [367, 206] on div at bounding box center [369, 211] width 10 height 10
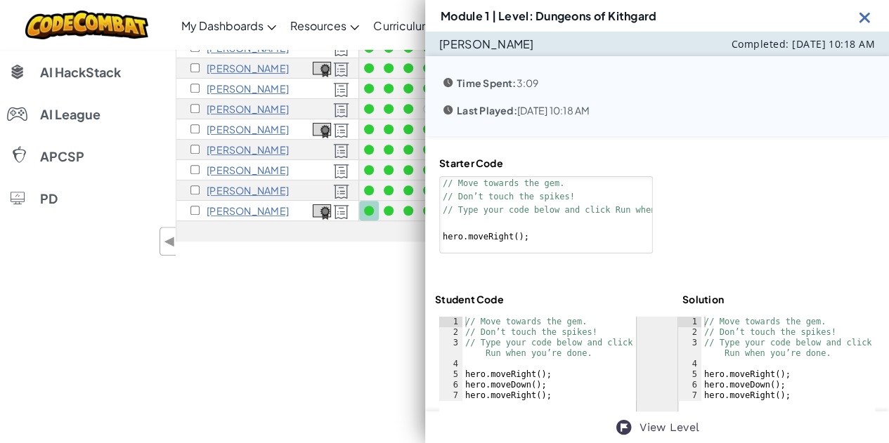
click at [864, 16] on img at bounding box center [865, 17] width 18 height 18
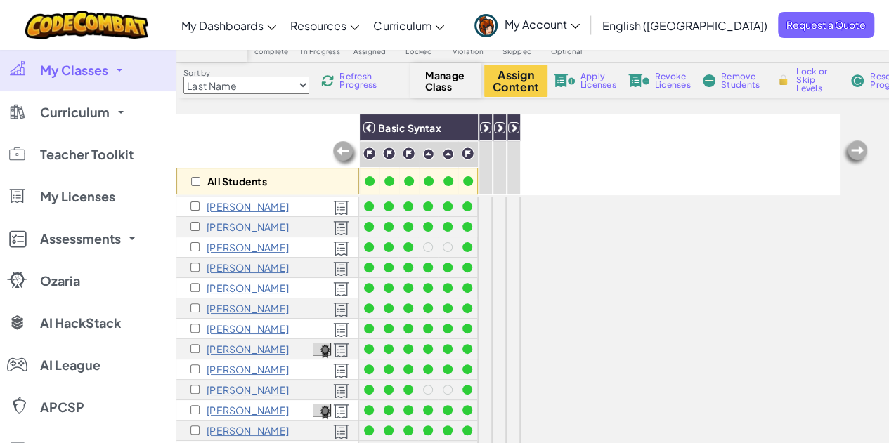
scroll to position [0, 0]
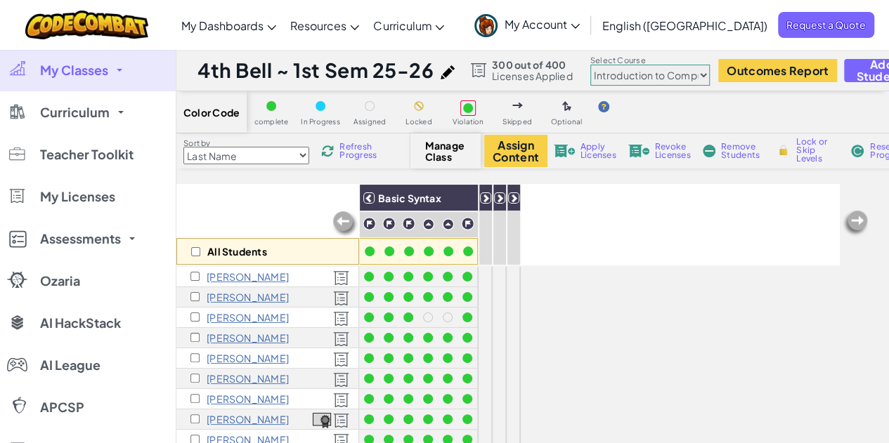
click at [84, 73] on span "My Classes" at bounding box center [74, 70] width 68 height 13
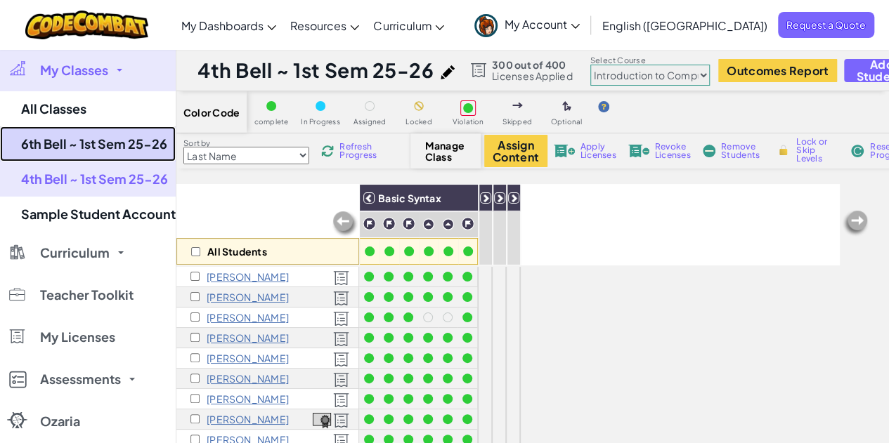
click at [94, 142] on link "6th Bell ~ 1st Sem 25-26" at bounding box center [88, 143] width 176 height 35
select select "560f1a9f22961295f9427742"
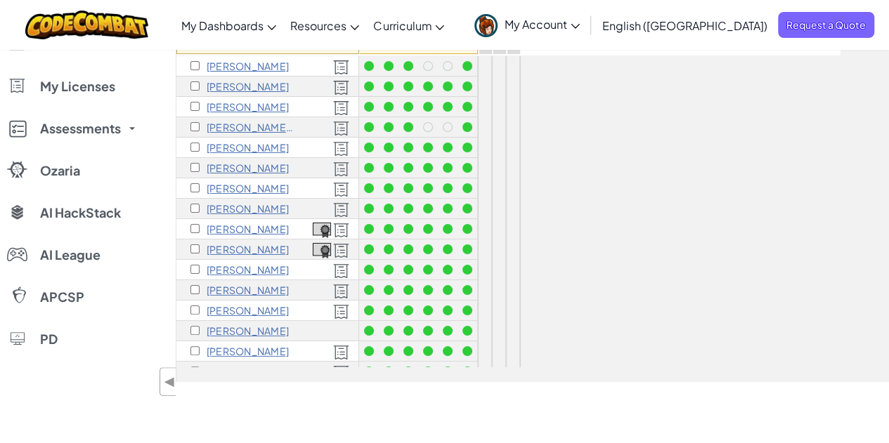
scroll to position [70, 0]
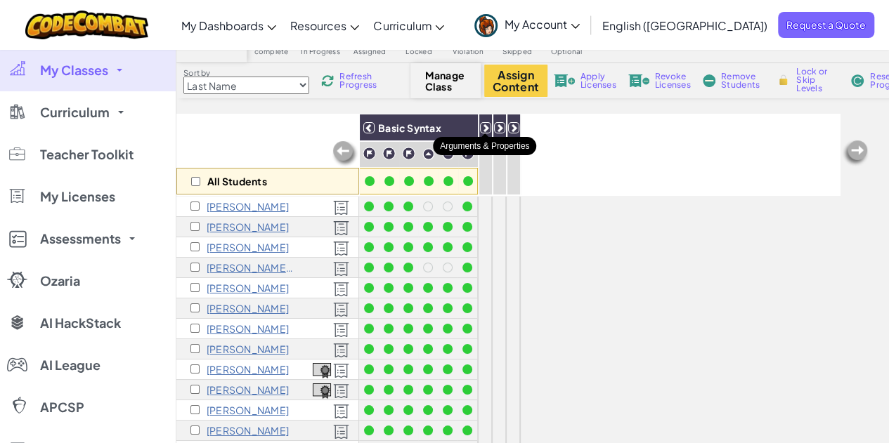
click at [482, 126] on icon at bounding box center [486, 128] width 10 height 10
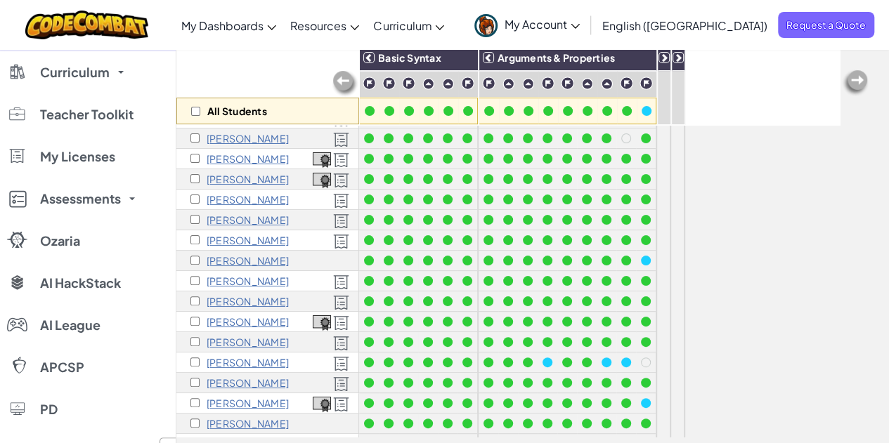
scroll to position [209, 0]
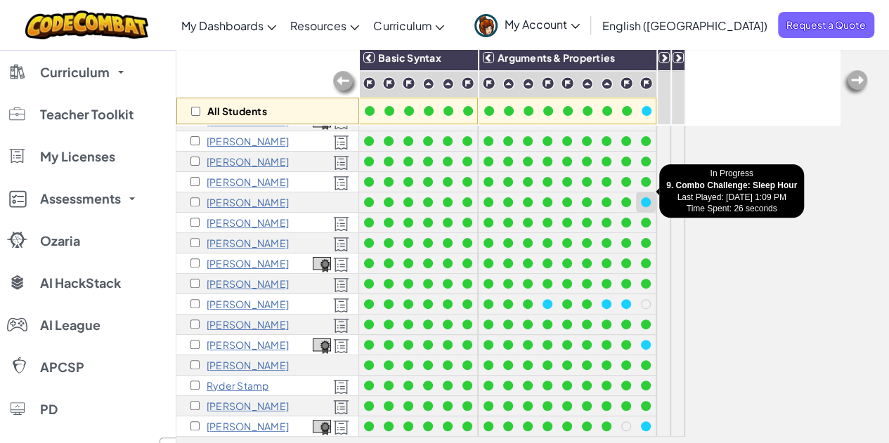
click at [646, 197] on div at bounding box center [646, 202] width 10 height 10
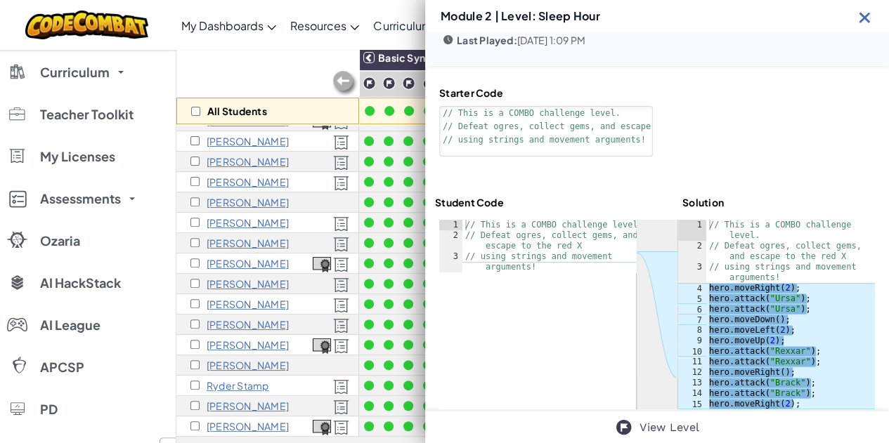
scroll to position [88, 0]
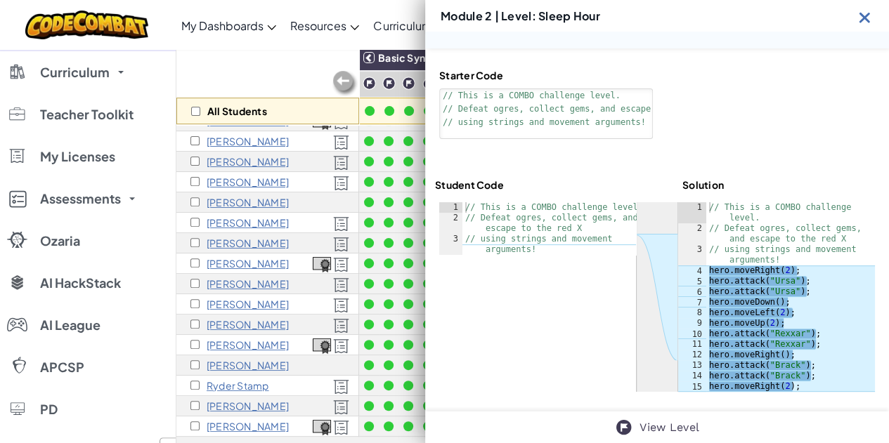
click at [861, 18] on img at bounding box center [865, 17] width 18 height 18
